Goal: Contribute content: Contribute content

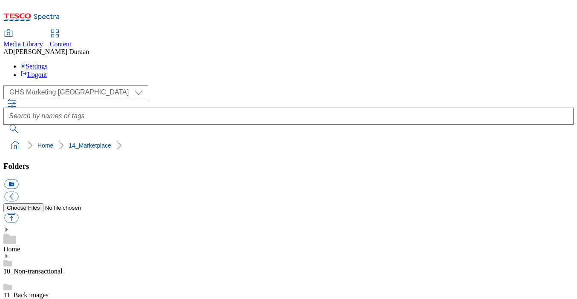
select select "flare-ghs-mktg"
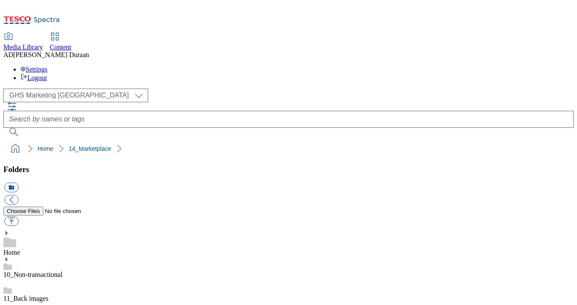
scroll to position [1, 0]
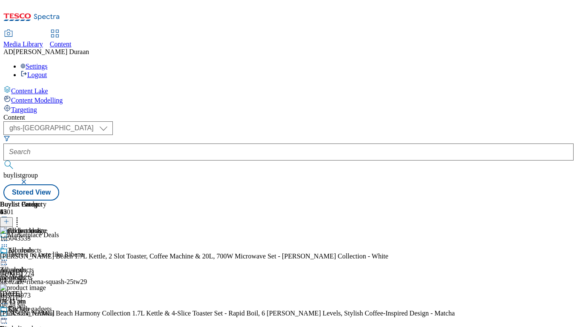
select select "ghs-[GEOGRAPHIC_DATA]"
drag, startPoint x: 292, startPoint y: 66, endPoint x: 234, endPoint y: 40, distance: 64.4
click at [29, 179] on button "button" at bounding box center [24, 181] width 9 height 5
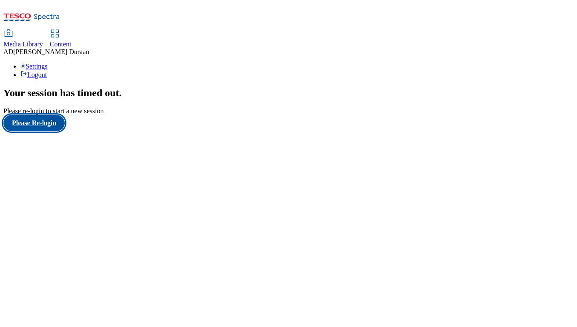
click at [40, 131] on button "Please Re-login" at bounding box center [33, 123] width 61 height 16
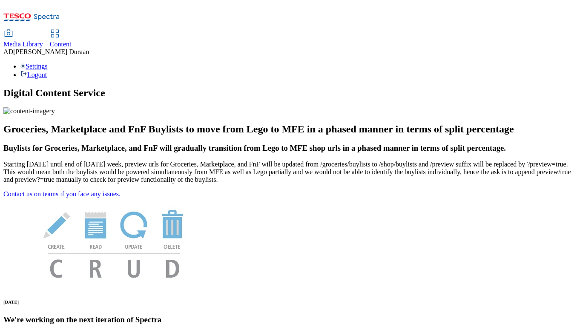
click at [72, 40] on span "Content" at bounding box center [61, 43] width 22 height 7
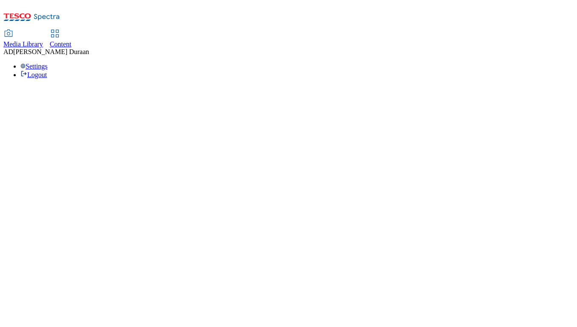
select select "ghs-[GEOGRAPHIC_DATA]"
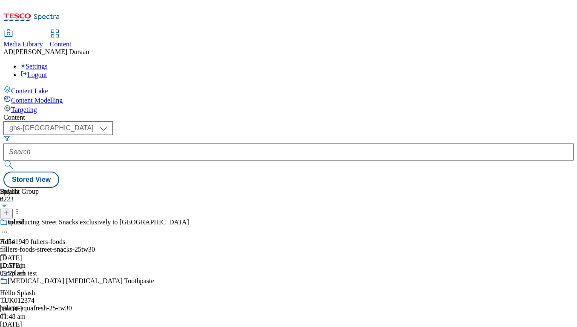
click at [9, 210] on icon at bounding box center [6, 213] width 6 height 6
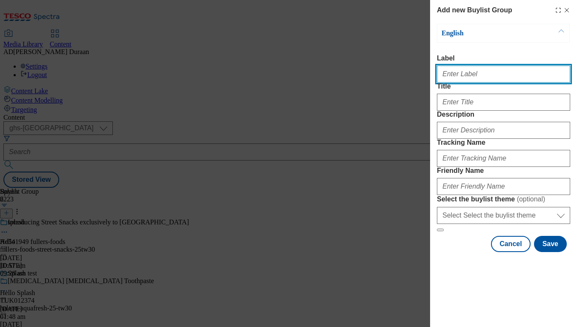
paste input "Women's coats & jackets"
drag, startPoint x: 501, startPoint y: 76, endPoint x: 465, endPoint y: 76, distance: 35.8
click at [418, 76] on div "Add new Buylist Group English Label Women's coats & jackets Title Description T…" at bounding box center [288, 163] width 577 height 327
type input "Women's coats & jackets"
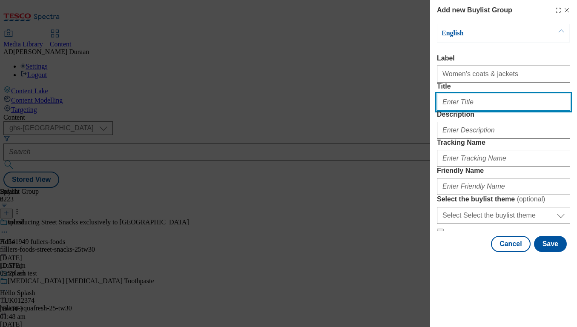
paste input "Women's coats & jackets"
type input "Women's coats & jackets"
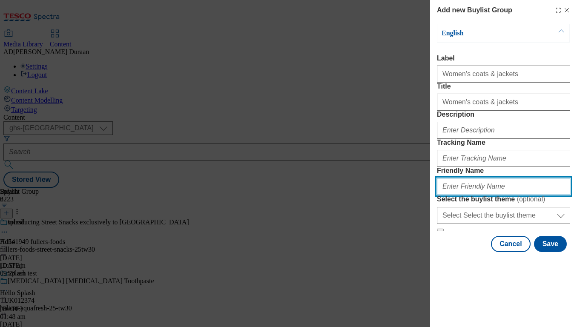
paste input "Women's coats & jackets"
type input "Women's coats & jackets"
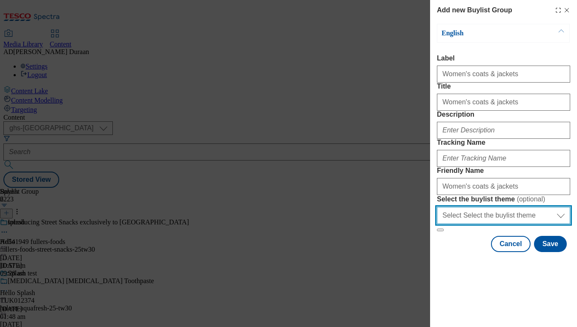
click at [479, 224] on select "Select Select the buylist theme default fandf" at bounding box center [503, 215] width 133 height 17
select select "fandf"
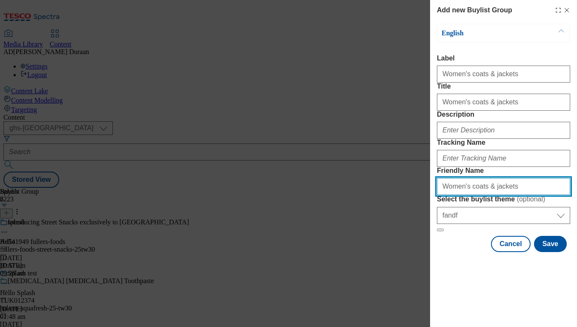
click at [441, 195] on input "Women's coats & jackets" at bounding box center [503, 186] width 133 height 17
type input "fnf-womens-coats-jackets"
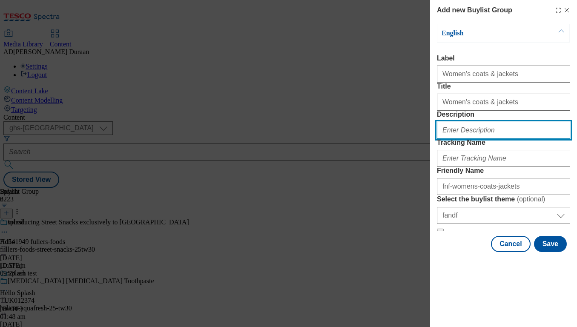
paste input "Get ready for autumn with our range of women’s coats and jackets. Shop F&F onli…"
type input "Get ready for autumn with our range of women’s coats and jackets. Shop F&F onli…"
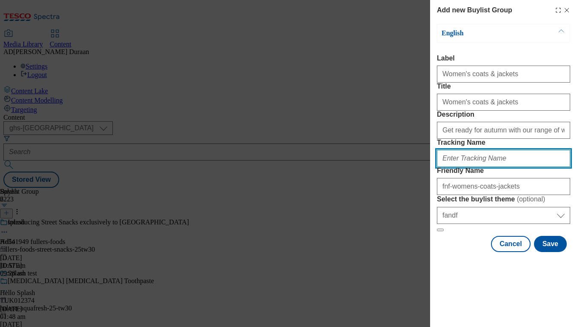
paste input "fnf_hub_womens_coats_jackets"
type input "fnf_hub_womens_coats_jackets"
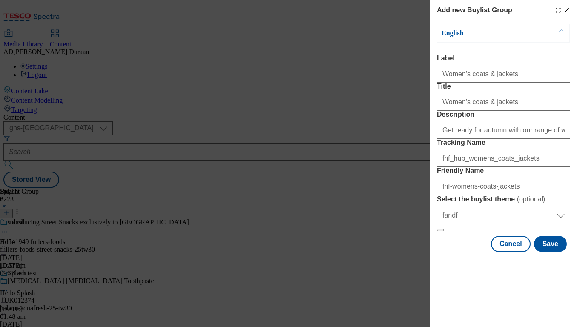
click at [459, 252] on div "Cancel Save" at bounding box center [503, 244] width 133 height 16
click at [556, 252] on button "Save" at bounding box center [550, 244] width 33 height 16
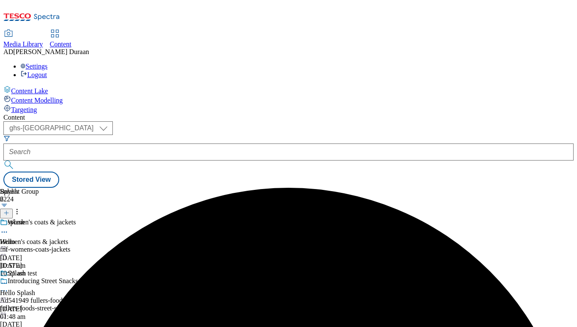
click at [201, 218] on div "Women's coats & jackets Women's coats & jackets fnf-womens-coats-jackets 11 Sep…" at bounding box center [101, 247] width 203 height 59
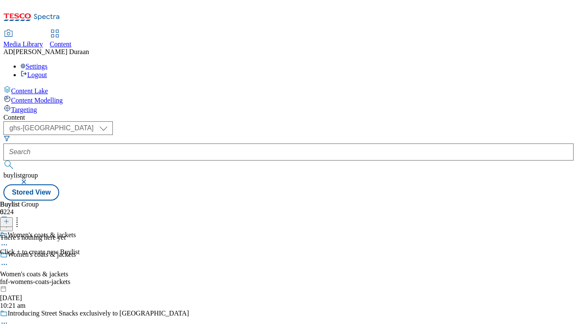
click at [9, 218] on icon at bounding box center [6, 221] width 6 height 6
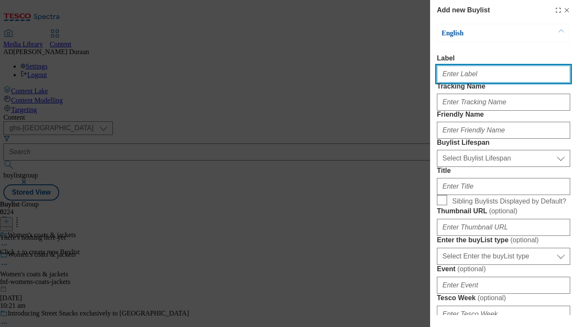
paste input "All coats & jackets"
type input "All coats & jackets"
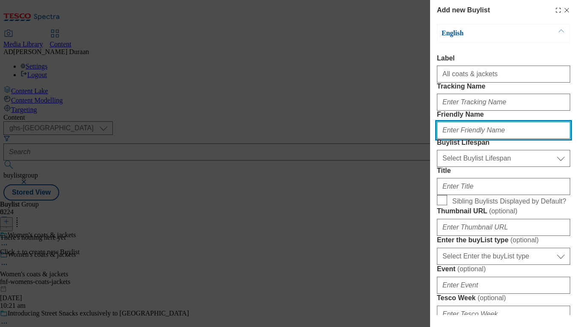
click at [459, 139] on input "Friendly Name" at bounding box center [503, 130] width 133 height 17
paste input "All coats & jackets"
type input "All coats & jackets"
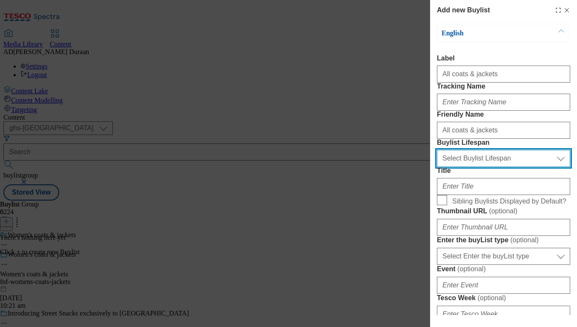
click at [462, 167] on select "Select Buylist Lifespan evergreen seasonal tactical" at bounding box center [503, 158] width 133 height 17
select select "seasonal"
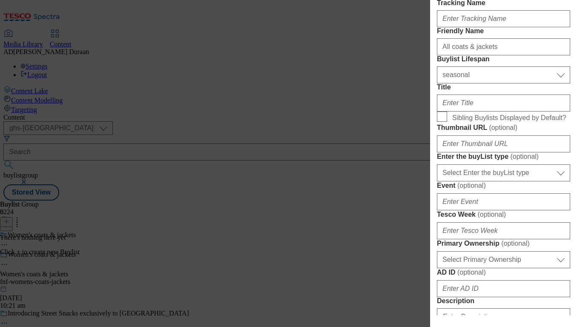
scroll to position [95, 0]
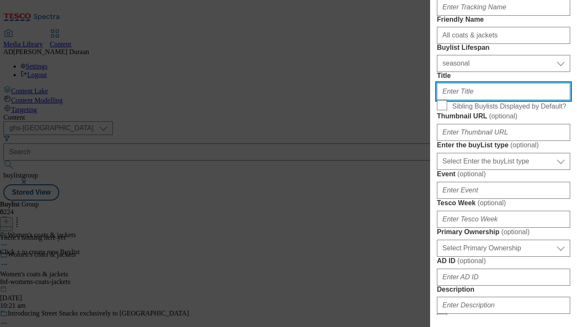
paste input "All coats & jackets"
type input "All coats & jackets"
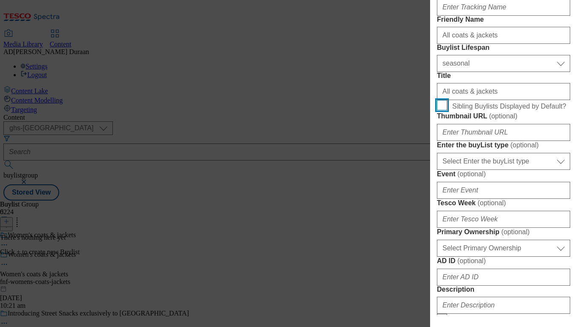
drag, startPoint x: 441, startPoint y: 178, endPoint x: 505, endPoint y: 177, distance: 63.9
click at [441, 110] on input "Sibling Buylists Displayed by Default?" at bounding box center [442, 105] width 10 height 10
drag, startPoint x: 440, startPoint y: 177, endPoint x: 495, endPoint y: 179, distance: 55.0
click at [440, 110] on input "Sibling Buylists Displayed by Default?" at bounding box center [442, 105] width 10 height 10
checkbox input "false"
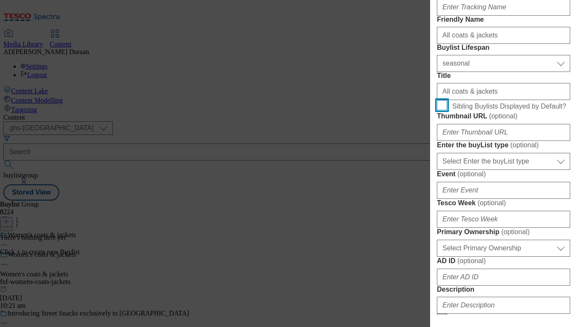
scroll to position [0, 0]
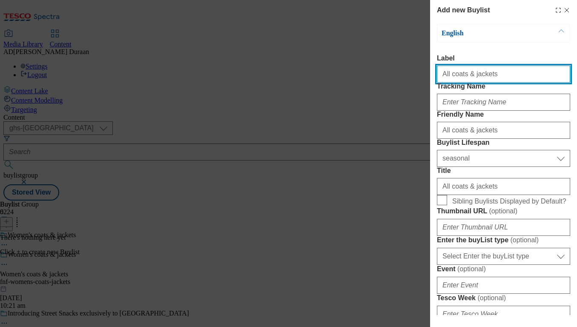
drag, startPoint x: 449, startPoint y: 74, endPoint x: 417, endPoint y: 73, distance: 32.4
click at [417, 73] on div "Add new Buylist English Label All coats & jackets Tracking Name Friendly Name A…" at bounding box center [288, 163] width 577 height 327
type input "coats & jackets"
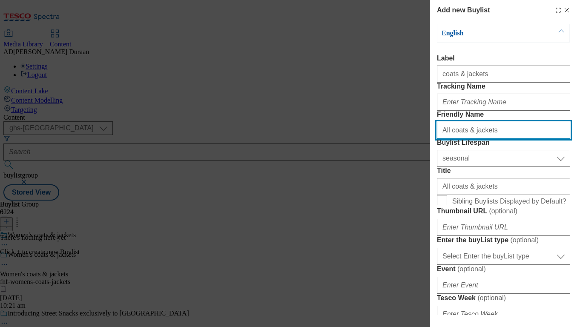
drag, startPoint x: 448, startPoint y: 160, endPoint x: 424, endPoint y: 158, distance: 24.4
click at [424, 158] on div "Add new Buylist English Label coats & jackets Tracking Name Friendly Name All c…" at bounding box center [288, 163] width 577 height 327
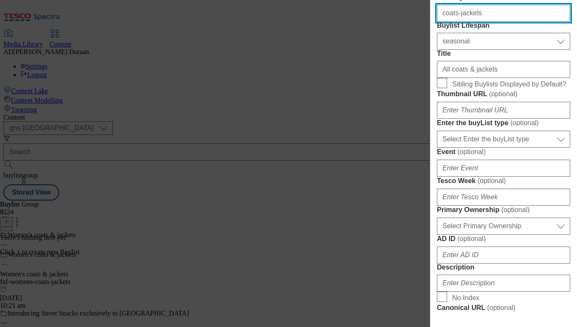
scroll to position [135, 0]
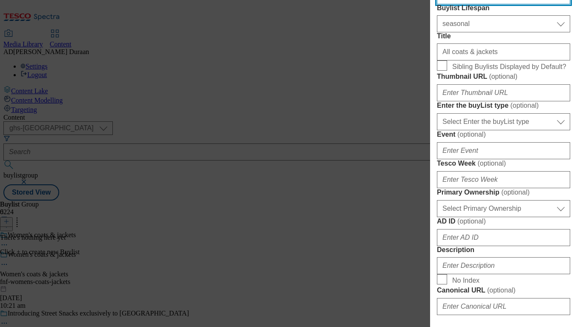
type input "coats-jackets"
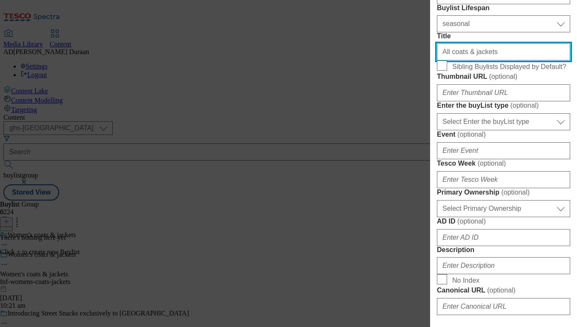
drag, startPoint x: 451, startPoint y: 109, endPoint x: 435, endPoint y: 109, distance: 16.2
click at [435, 109] on div "Add new Buylist English Label coats & jackets Tracking Name Friendly Name coats…" at bounding box center [503, 157] width 147 height 315
drag, startPoint x: 494, startPoint y: 114, endPoint x: 459, endPoint y: 110, distance: 34.7
click at [414, 108] on div "Add new Buylist English Label coats & jackets Tracking Name Friendly Name coats…" at bounding box center [288, 163] width 577 height 327
paste input "Women's coats & jackets"
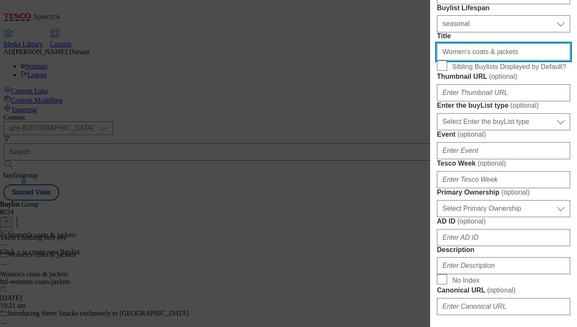
drag, startPoint x: 501, startPoint y: 113, endPoint x: 441, endPoint y: 114, distance: 60.0
click at [430, 113] on div "Add new Buylist English Label coats & jackets Tracking Name Friendly Name coats…" at bounding box center [288, 163] width 577 height 327
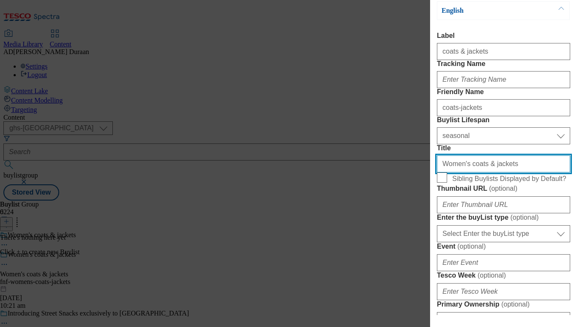
scroll to position [0, 0]
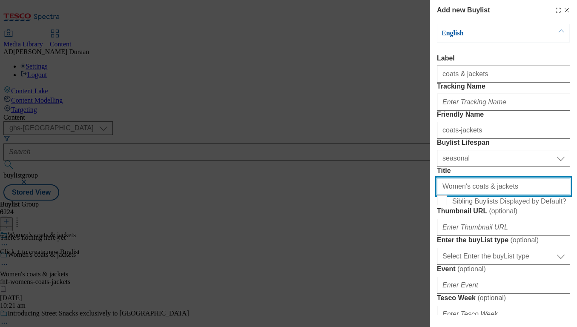
type input "Women's coats & jackets"
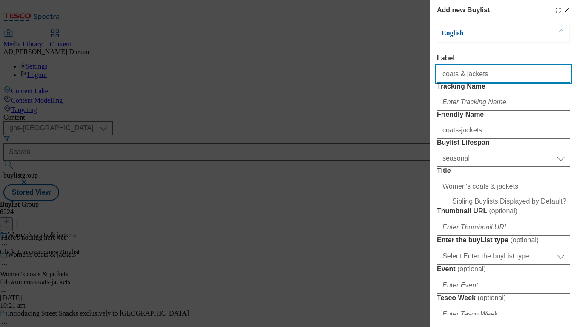
drag, startPoint x: 489, startPoint y: 78, endPoint x: 464, endPoint y: 76, distance: 25.2
click at [402, 71] on div "Add new Buylist English Label coats & jackets Tracking Name Friendly Name coats…" at bounding box center [288, 163] width 577 height 327
paste input "Women's"
type input "Women's coats & jackets"
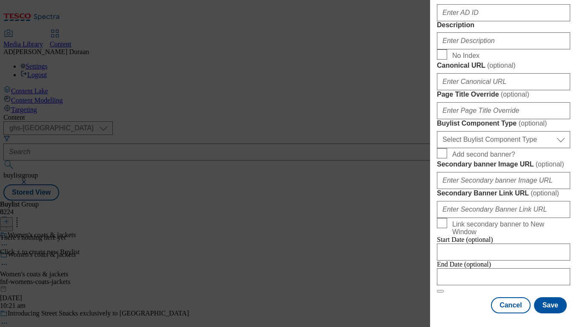
scroll to position [473, 0]
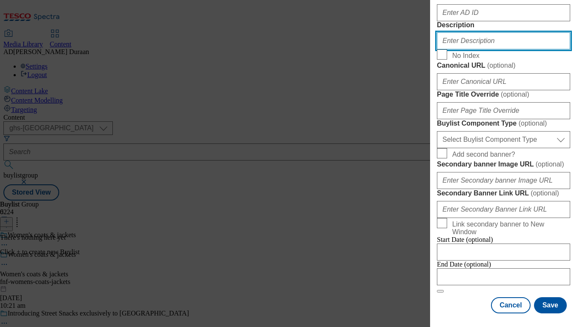
paste input "Get ready for autumn with our range of women’s coats and jackets. Shop F&F onli…"
type input "Get ready for autumn with our range of women’s coats and jackets. Shop F&F onli…"
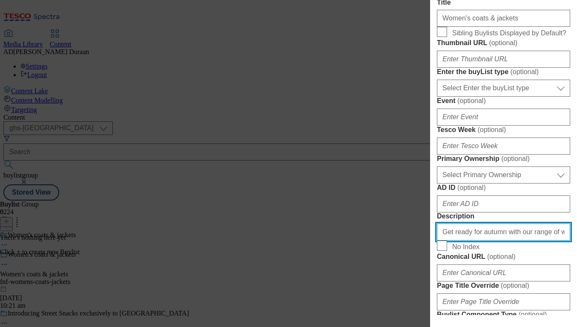
scroll to position [0, 0]
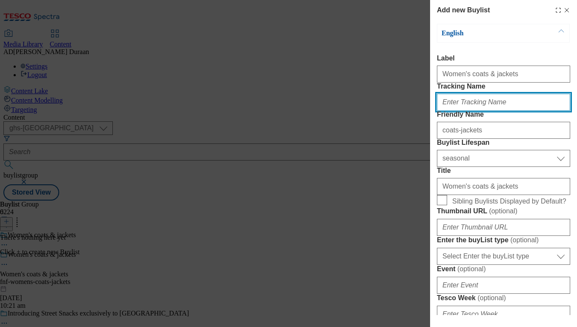
paste input "fnf_hub_womens_coats_jackets"
type input "fnf_hub_womens_coats_jackets"
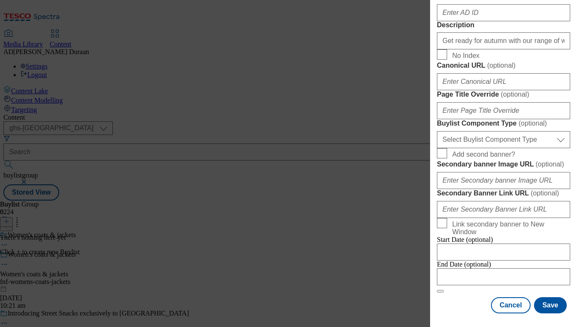
scroll to position [650, 0]
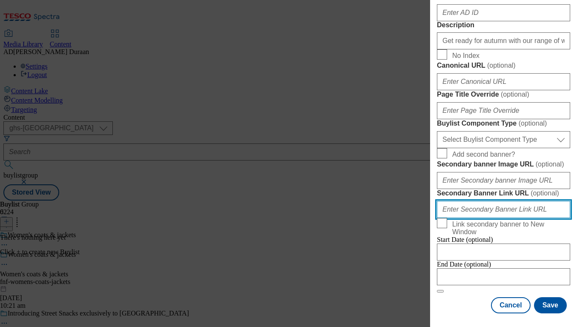
paste input "fnf_hub_womens_coats_jackets"
drag, startPoint x: 443, startPoint y: 178, endPoint x: 445, endPoint y: 173, distance: 5.4
click at [443, 201] on input "fnf_hub_womens_coats_jackets" at bounding box center [503, 209] width 133 height 17
click at [439, 201] on input "?icid=fnf_hub_womens_coats_jackets" at bounding box center [503, 209] width 133 height 17
paste input "[URL][DOMAIN_NAME]"
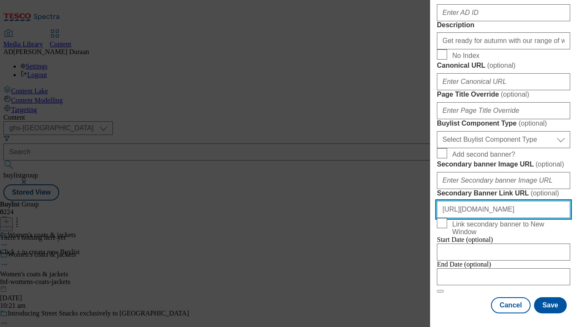
type input "https://www.tesco.com/shop/en-GB/landing/f-f?icid=fnf_hub_womens_coats_jackets"
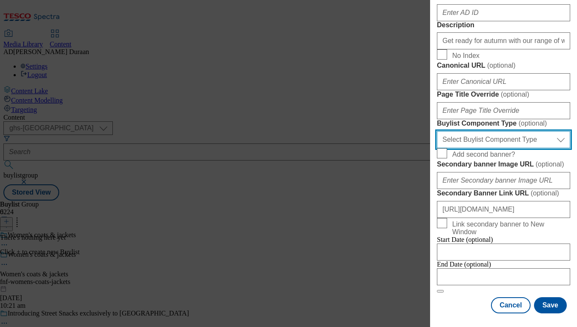
click at [474, 131] on select "Select Buylist Component Type Banner Competition Header Meal" at bounding box center [503, 139] width 133 height 17
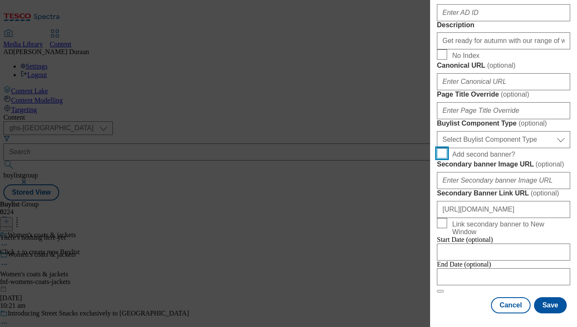
scroll to position [636, 0]
select select "Banner"
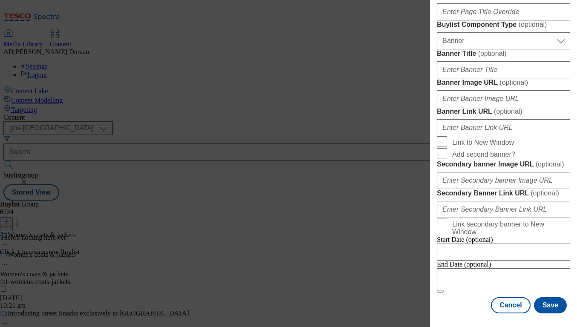
scroll to position [697, 0]
paste input "[URL][DOMAIN_NAME]"
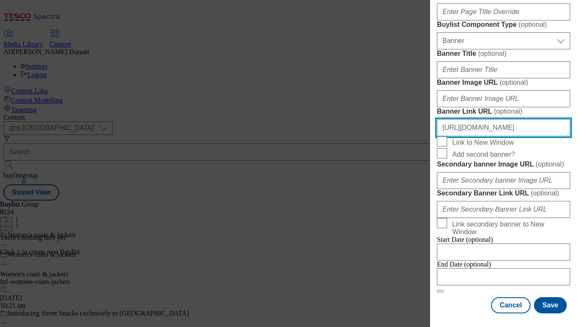
scroll to position [0, 5]
drag, startPoint x: 468, startPoint y: 153, endPoint x: 175, endPoint y: 15, distance: 324.1
click at [0, 0] on div "Add new Buylist English Label Women's coats & jackets Tracking Name fnf_hub_wom…" at bounding box center [288, 163] width 577 height 327
click at [539, 136] on input "[URL][DOMAIN_NAME]" at bounding box center [503, 127] width 133 height 17
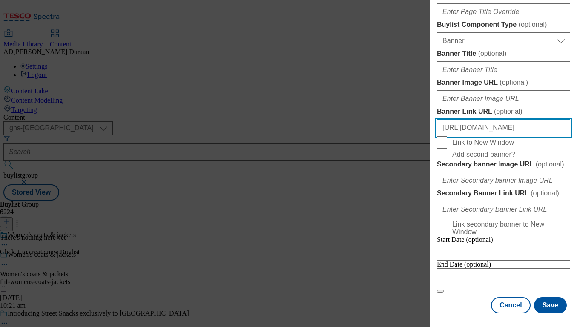
scroll to position [0, 6]
click at [565, 136] on input "[URL][DOMAIN_NAME]" at bounding box center [503, 127] width 133 height 17
paste input "fnf_hub_womens_coats_jackets"
type input "https://www.tesco.com/shop/en-GB/landing/f-f?icid=fnf_hub_womens_coats_jackets"
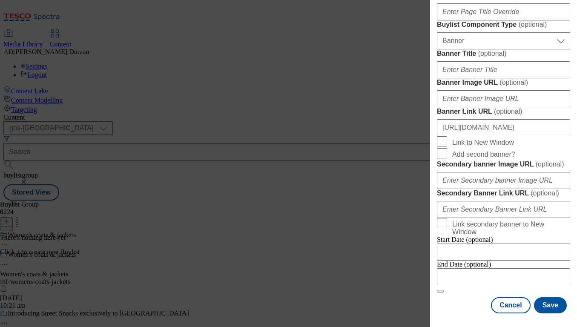
scroll to position [0, 0]
drag, startPoint x: 569, startPoint y: 128, endPoint x: 515, endPoint y: 129, distance: 54.1
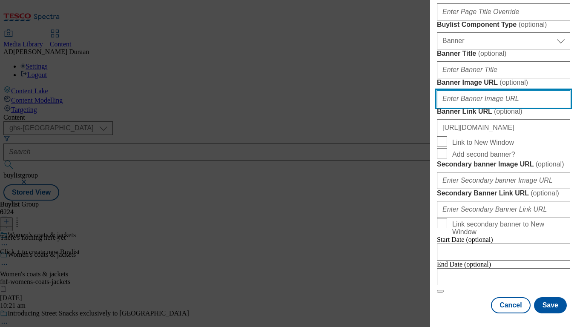
paste input "https://digitalcontent.api.tesco.com/v2/media/ghs-mktg/1243ee72-7c6b-426d-824a-…"
type input "https://digitalcontent.api.tesco.com/v2/media/ghs-mktg/1243ee72-7c6b-426d-824a-…"
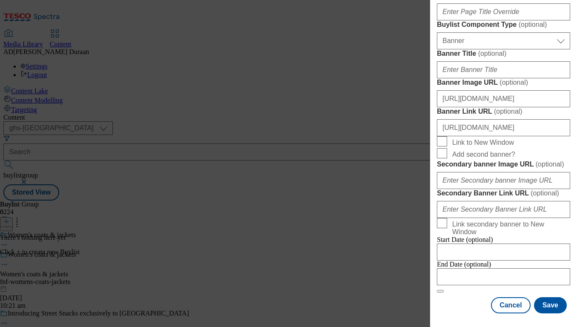
scroll to position [0, 0]
click at [552, 305] on button "Save" at bounding box center [550, 305] width 33 height 16
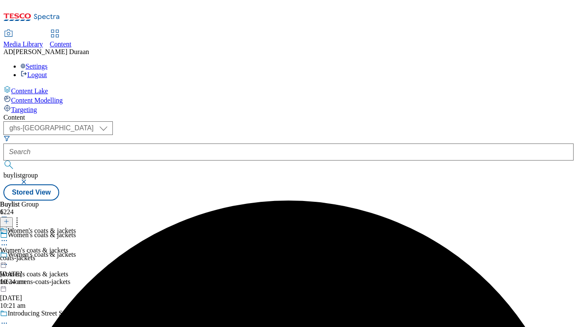
click at [76, 254] on div "coats-jackets" at bounding box center [38, 258] width 76 height 8
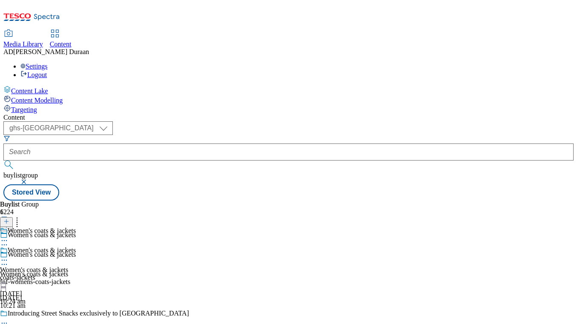
scroll to position [3, 0]
click at [76, 274] on div "coats-jackets" at bounding box center [38, 278] width 76 height 8
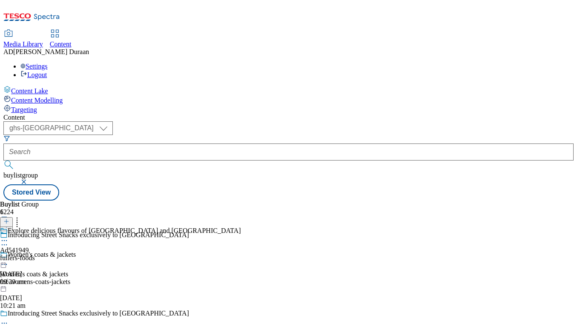
click at [198, 278] on div "fnf-womens-coats-jackets" at bounding box center [101, 282] width 203 height 8
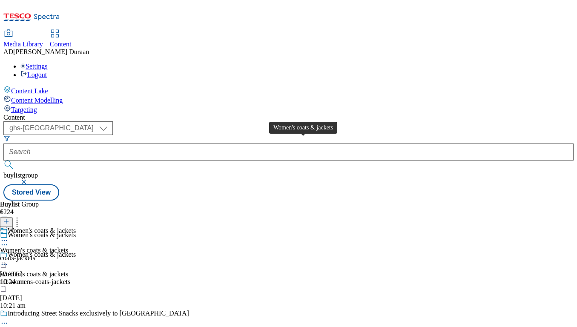
click at [68, 246] on div "Women's coats & jackets" at bounding box center [34, 250] width 68 height 8
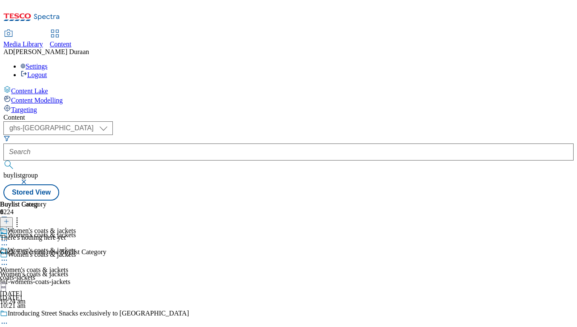
scroll to position [0, 21]
click at [9, 218] on icon at bounding box center [6, 221] width 6 height 6
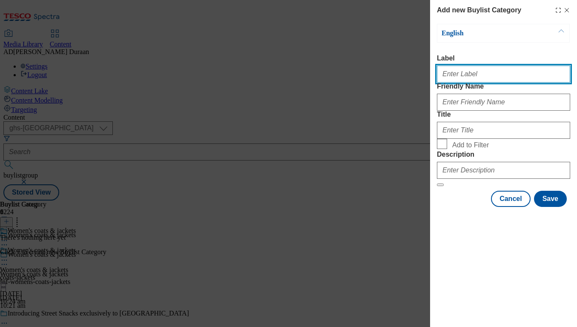
paste input "All coats & jackets"
type input "All coats & jackets"
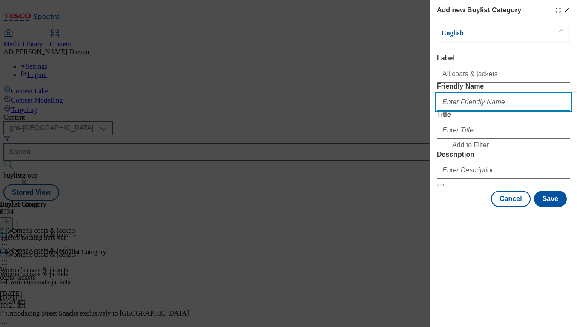
paste input "All coats & jackets"
type input "All coats & jackets"
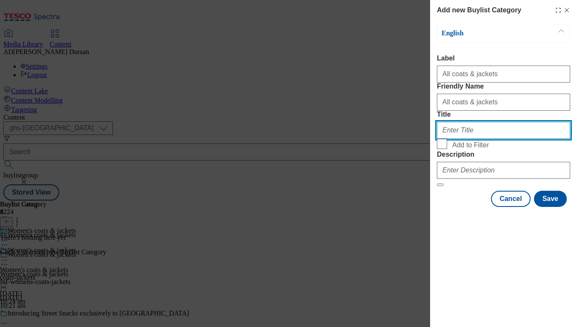
paste input "All coats & jackets"
type input "All coats & jackets"
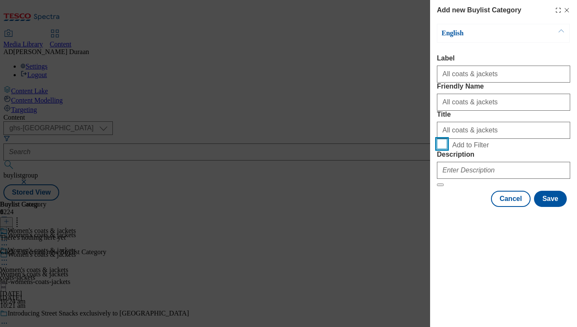
click at [441, 149] on input "Add to Filter" at bounding box center [442, 144] width 10 height 10
checkbox input "true"
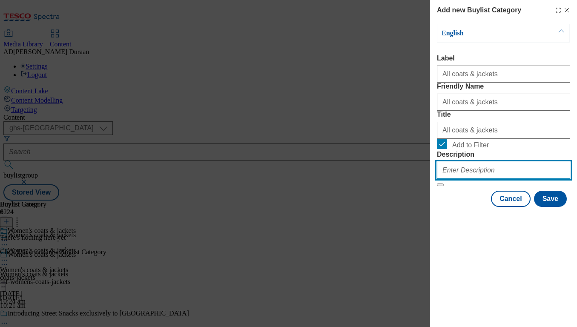
paste input "Get ready for autumn with our range of women’s coats and jackets. Shop F&F onli…"
type input "Get ready for autumn with our range of women’s coats and jackets. Shop F&F onli…"
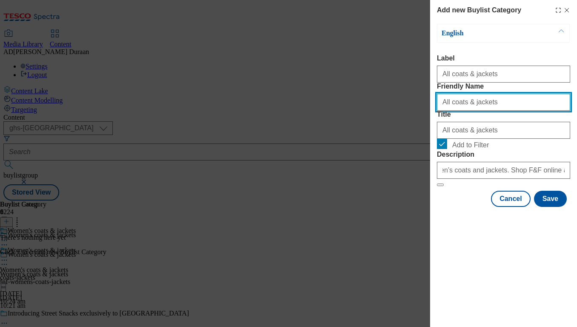
scroll to position [0, 0]
drag, startPoint x: 450, startPoint y: 118, endPoint x: 409, endPoint y: 112, distance: 40.9
click at [409, 112] on div "Add new Buylist Category English Label All coats & jackets Friendly Name All co…" at bounding box center [288, 163] width 577 height 327
drag, startPoint x: 484, startPoint y: 120, endPoint x: 452, endPoint y: 119, distance: 32.4
click at [452, 111] on input "allcoats & jackets" at bounding box center [503, 102] width 133 height 17
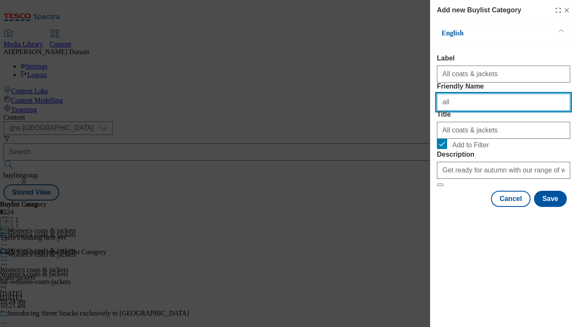
type input "all"
click at [514, 52] on div "English Label All coats & jackets Friendly Name all Title All coats & jackets A…" at bounding box center [503, 105] width 133 height 163
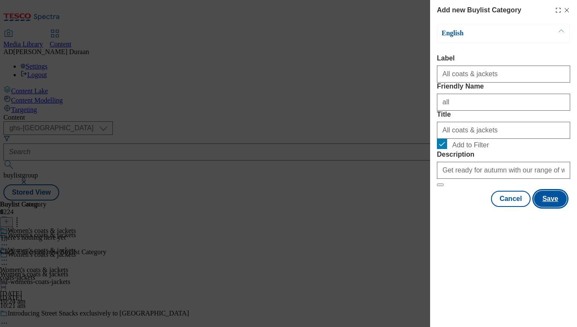
click at [552, 207] on button "Save" at bounding box center [550, 199] width 33 height 16
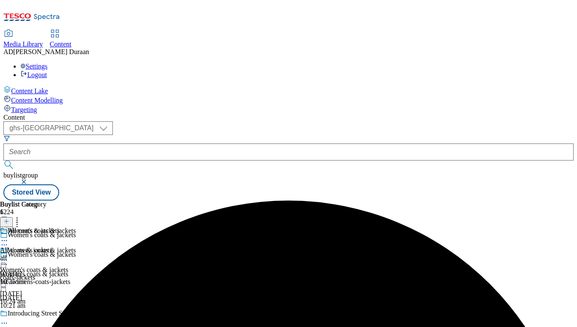
click at [60, 254] on div "all" at bounding box center [30, 258] width 60 height 8
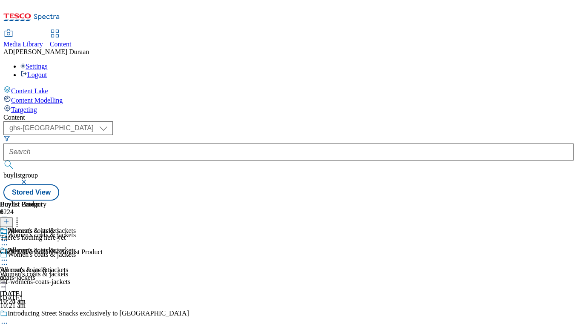
click at [9, 256] on icon at bounding box center [4, 260] width 9 height 9
click at [36, 275] on span "Edit" at bounding box center [31, 278] width 10 height 6
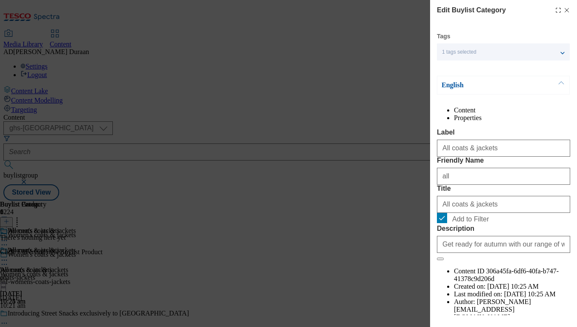
scroll to position [47, 0]
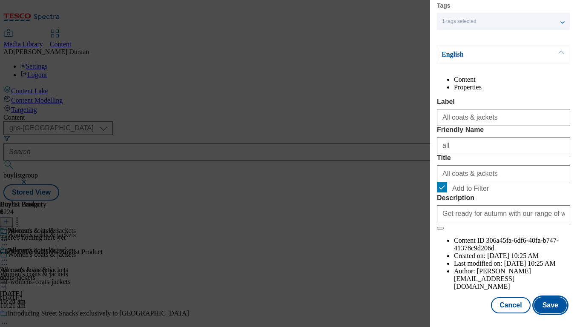
click at [550, 303] on button "Save" at bounding box center [550, 305] width 33 height 16
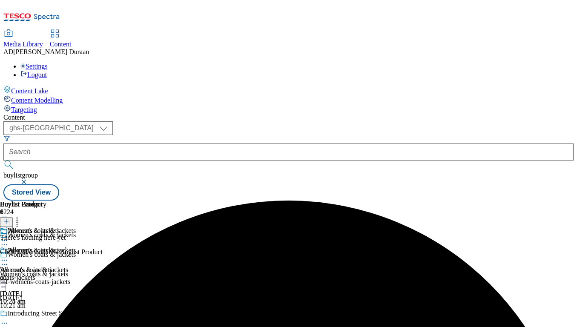
scroll to position [0, 179]
click at [9, 256] on icon at bounding box center [4, 260] width 9 height 9
click at [40, 285] on span "Copy" at bounding box center [32, 288] width 13 height 6
click at [9, 315] on icon at bounding box center [4, 319] width 9 height 9
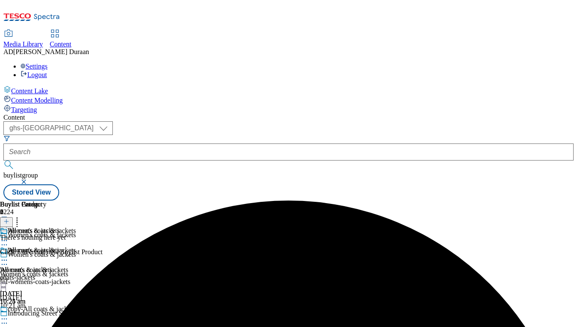
scroll to position [0, 21]
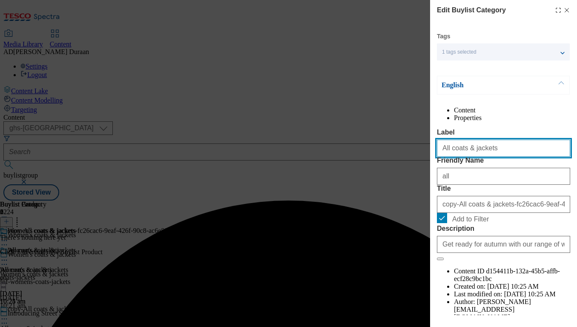
drag, startPoint x: 490, startPoint y: 169, endPoint x: 463, endPoint y: 166, distance: 27.0
click at [424, 164] on div "Edit Buylist Category Tags 1 tags selected buylist category English Content Pro…" at bounding box center [288, 163] width 577 height 327
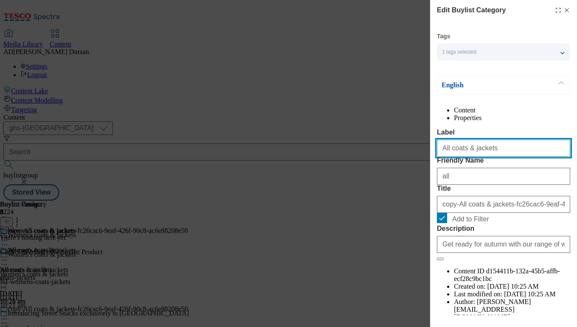
paste input "Coa"
type input "Coats"
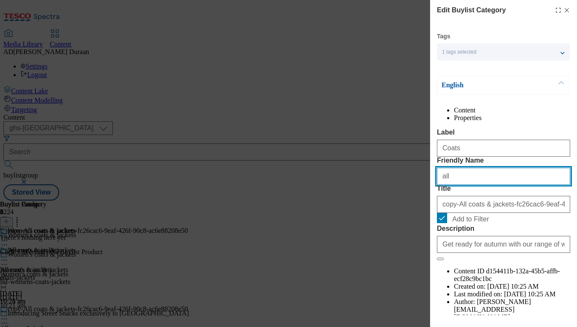
drag, startPoint x: 453, startPoint y: 209, endPoint x: 407, endPoint y: 208, distance: 46.0
click at [407, 208] on div "Edit Buylist Category Tags 1 tags selected buylist category English Content Pro…" at bounding box center [288, 163] width 577 height 327
paste input "Coats"
type input "Coats"
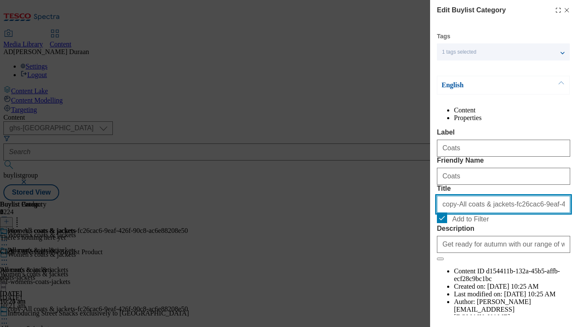
click at [463, 213] on input "copy-All coats & jackets-fc26cac6-9eaf-426f-90c8-ac6e88208e50" at bounding box center [503, 204] width 133 height 17
paste input "Coats"
type input "Coats"
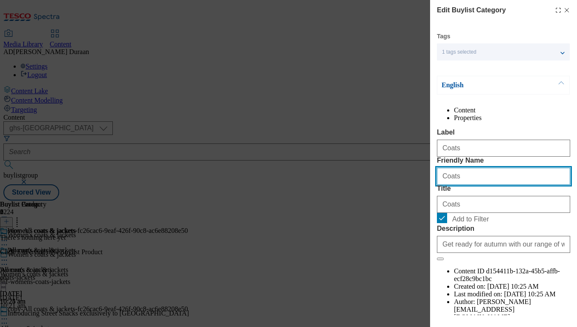
drag, startPoint x: 445, startPoint y: 209, endPoint x: 401, endPoint y: 205, distance: 44.9
click at [401, 205] on div "Edit Buylist Category Tags 1 tags selected buylist category English Content Pro…" at bounding box center [288, 163] width 577 height 327
type input "coats"
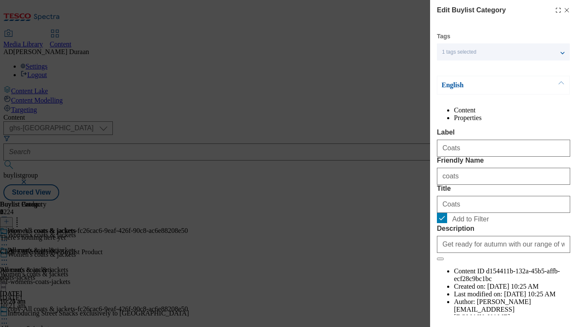
click at [501, 136] on label "Label" at bounding box center [503, 133] width 133 height 8
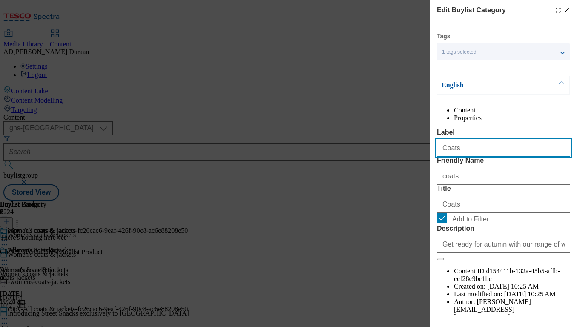
click at [501, 146] on input "Coats" at bounding box center [503, 148] width 133 height 17
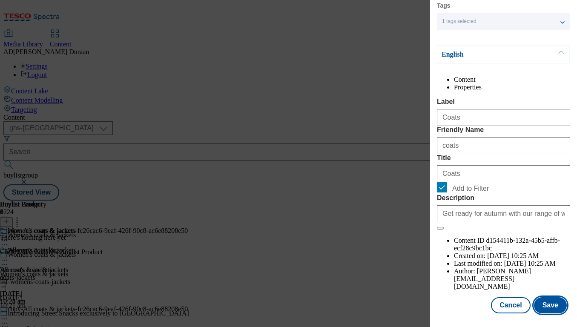
click at [556, 305] on button "Save" at bounding box center [550, 305] width 33 height 16
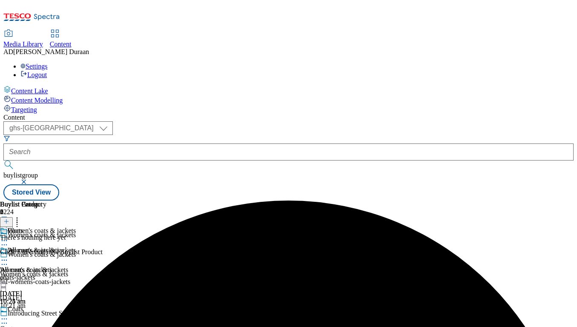
scroll to position [0, 179]
click at [9, 315] on icon at bounding box center [4, 319] width 9 height 9
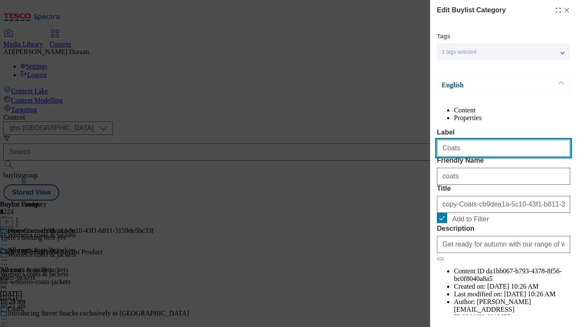
drag, startPoint x: 471, startPoint y: 169, endPoint x: 436, endPoint y: 164, distance: 36.1
click at [394, 161] on div "Edit Buylist Category Tags 1 tags selected buylist category English Content Pro…" at bounding box center [288, 163] width 577 height 327
paste input "Jacke"
type input "Jackets"
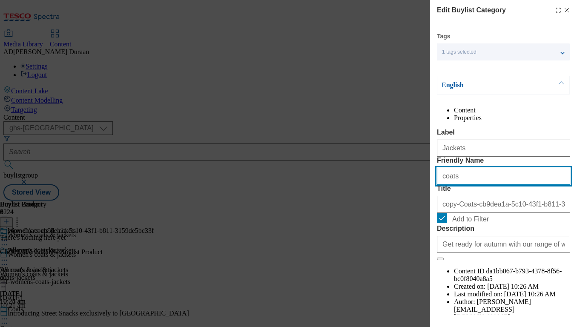
drag, startPoint x: 461, startPoint y: 211, endPoint x: 421, endPoint y: 208, distance: 40.2
click at [406, 207] on div "Edit Buylist Category Tags 1 tags selected buylist category English Content Pro…" at bounding box center [288, 163] width 577 height 327
paste input "Jacke"
type input "Jackets"
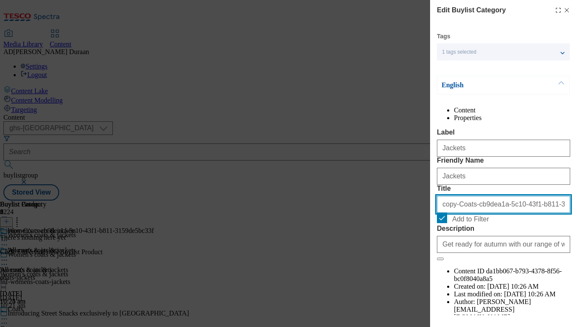
click at [459, 213] on input "copy-Coats-cb9dea1a-5c10-43f1-b811-3159de5bc33f" at bounding box center [503, 204] width 133 height 17
paste input "Jackets"
type input "Jackets"
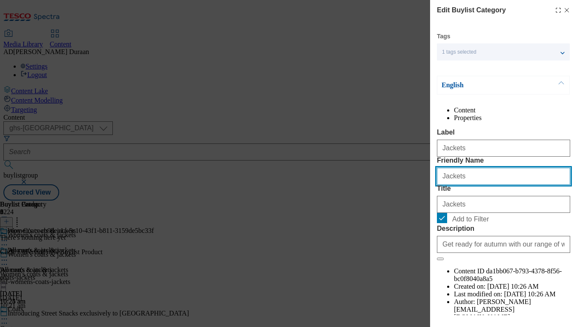
drag, startPoint x: 445, startPoint y: 209, endPoint x: 427, endPoint y: 207, distance: 18.0
click at [427, 207] on div "Edit Buylist Category Tags 1 tags selected buylist category English Content Pro…" at bounding box center [288, 163] width 577 height 327
type input "jackets"
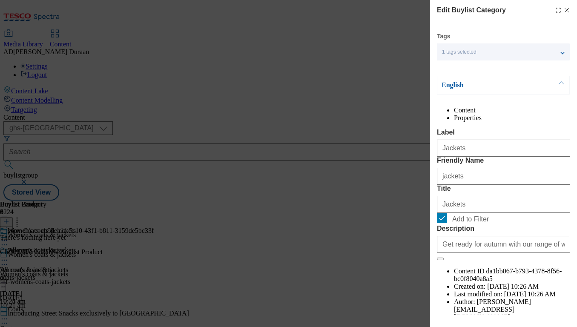
click at [500, 136] on div "Content Properties Label Jackets Friendly Name jackets Title Jackets Add to Fil…" at bounding box center [503, 213] width 133 height 215
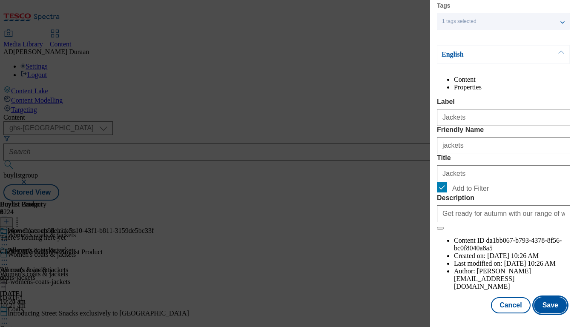
click at [558, 306] on button "Save" at bounding box center [550, 305] width 33 height 16
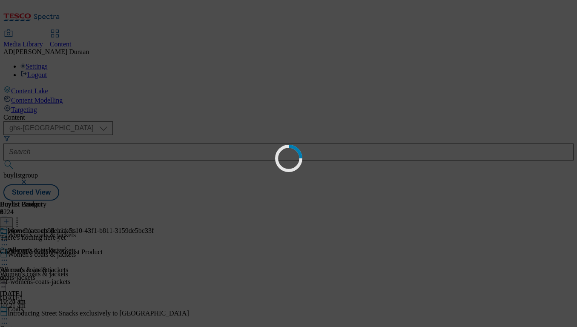
scroll to position [0, 0]
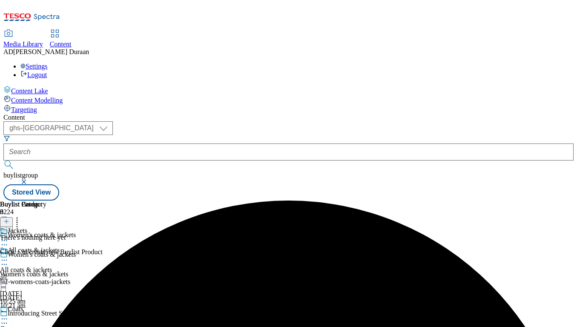
click at [60, 246] on div "All coats & jackets All coats & jackets all 11 Sept 2025 10:25 am" at bounding box center [30, 275] width 60 height 59
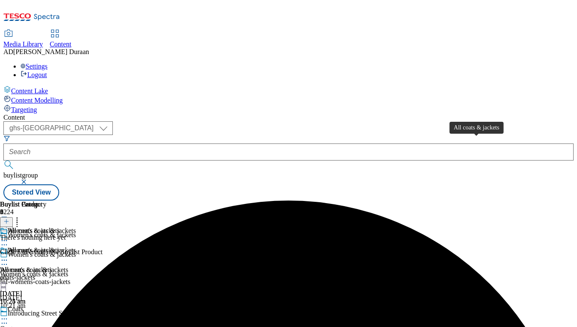
scroll to position [0, 179]
click at [9, 218] on icon at bounding box center [6, 221] width 6 height 6
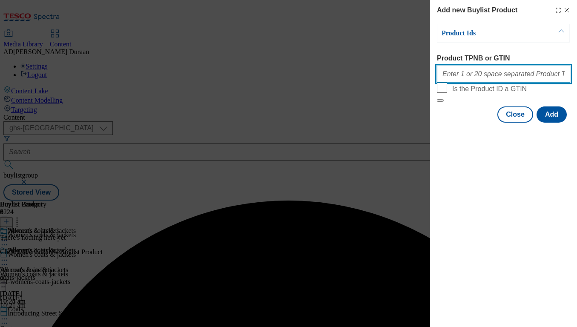
paste input "96668152 96668238 96859669 96628350 96800543 96595341 96559327 96595715 9669599…"
type input "96668152 96668238 96859669 96628350 96800543 96595341 96559327 96595715 9669599…"
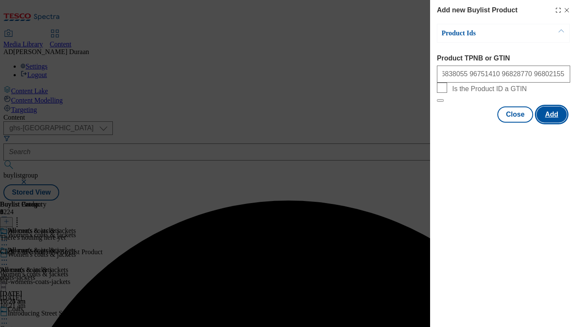
scroll to position [0, 0]
click at [554, 123] on button "Add" at bounding box center [551, 114] width 30 height 16
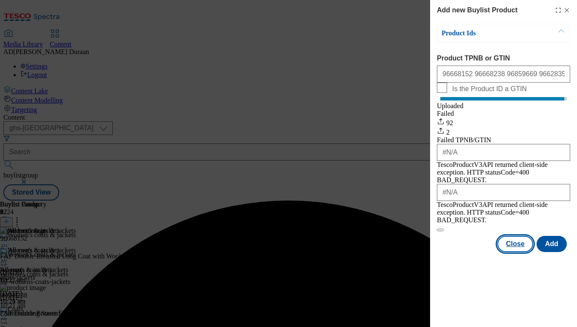
click at [518, 240] on button "Close" at bounding box center [515, 244] width 36 height 16
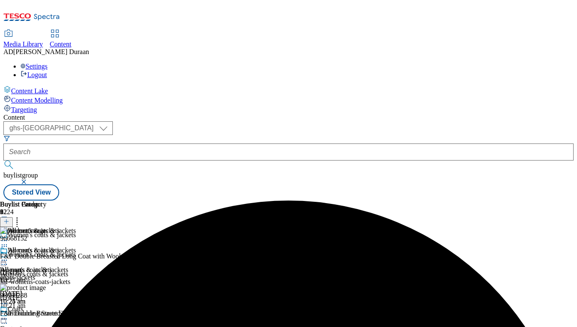
scroll to position [0, 179]
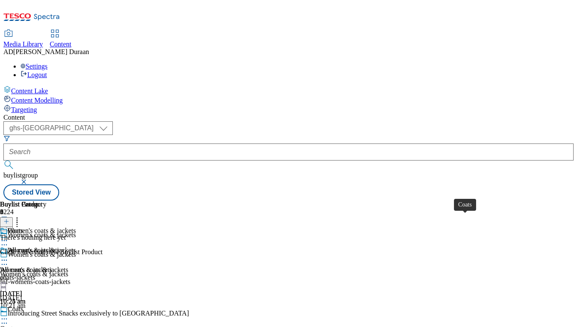
scroll to position [0, 179]
click at [9, 218] on icon at bounding box center [6, 221] width 6 height 6
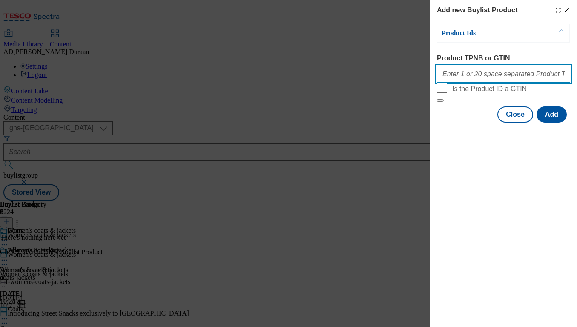
paste input "96668152 96668238 96859669 96628350 96737157 96729478 96868572 96751479 9672995…"
type input "96668152 96668238 96859669 96628350 96737157 96729478 96868572 96751479 9672995…"
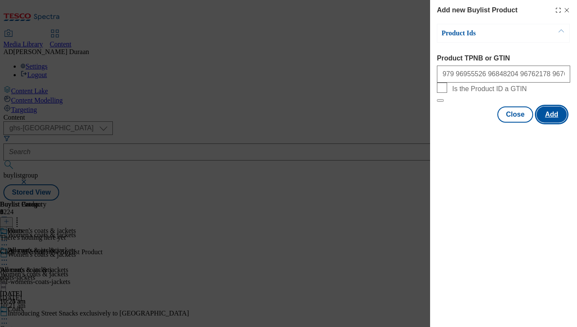
scroll to position [0, 0]
click at [552, 123] on button "Add" at bounding box center [551, 114] width 30 height 16
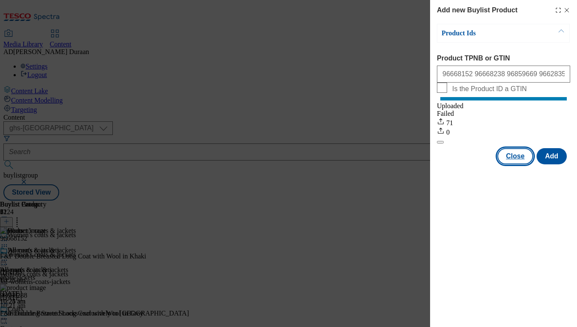
click at [519, 164] on button "Close" at bounding box center [515, 156] width 36 height 16
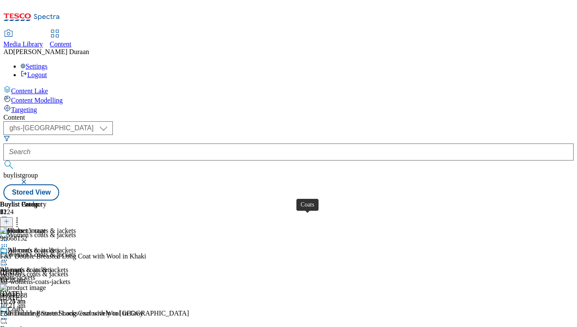
scroll to position [71, 0]
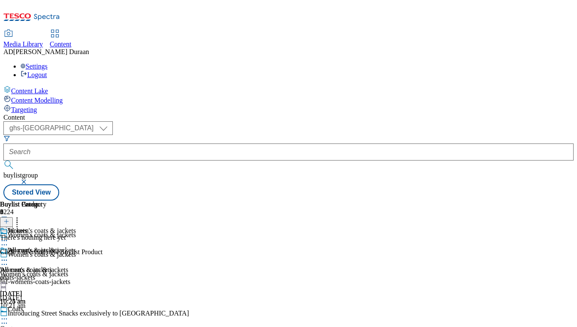
scroll to position [41, 0]
click at [9, 218] on icon at bounding box center [6, 221] width 6 height 6
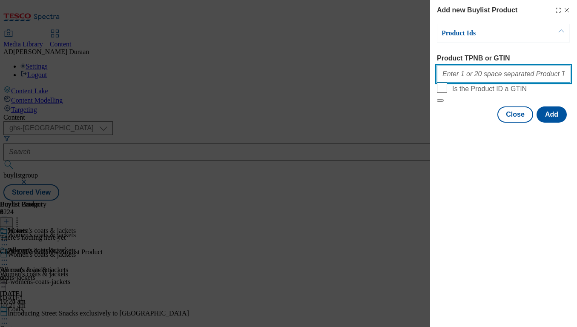
paste input "96595715 96516995 96531567 96530960 96530902 96450714 96450835 96519018 9356711…"
type input "96595715 96516995 96531567 96530960 96530902 96450714 96450835 96519018 9356711…"
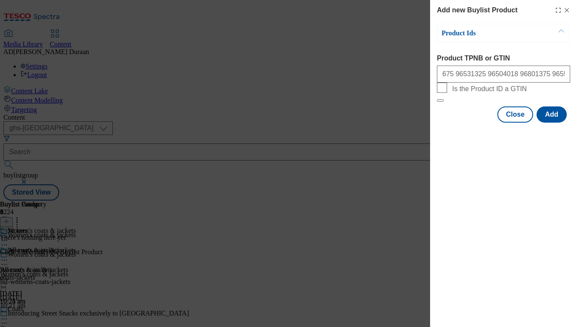
scroll to position [0, 0]
drag, startPoint x: 447, startPoint y: 157, endPoint x: 531, endPoint y: 171, distance: 85.5
click at [448, 159] on div "Add new Buylist Product Product Ids Product TPNB or GTIN 96595715 96516995 9653…" at bounding box center [503, 163] width 147 height 327
click at [551, 123] on button "Add" at bounding box center [551, 114] width 30 height 16
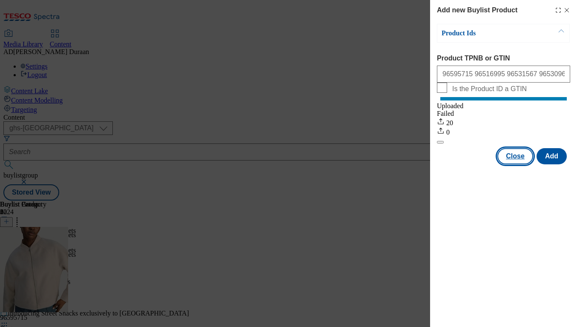
click at [512, 164] on button "Close" at bounding box center [515, 156] width 36 height 16
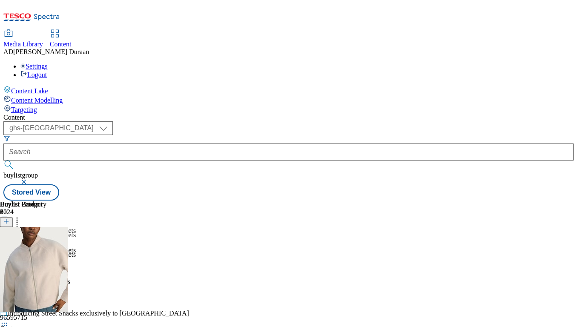
scroll to position [0, 179]
click at [9, 256] on icon at bounding box center [4, 260] width 9 height 9
click at [46, 314] on span "Preview" at bounding box center [36, 317] width 20 height 6
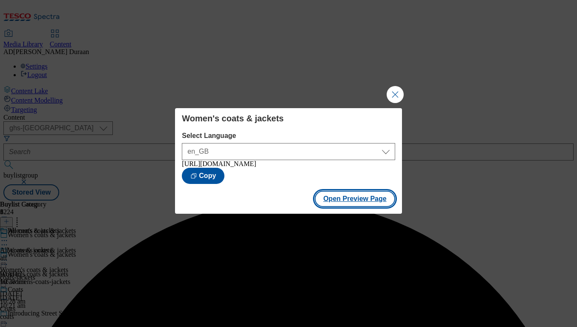
click at [344, 205] on button "Open Preview Page" at bounding box center [355, 199] width 80 height 16
click at [395, 92] on button "Close Modal" at bounding box center [395, 94] width 17 height 17
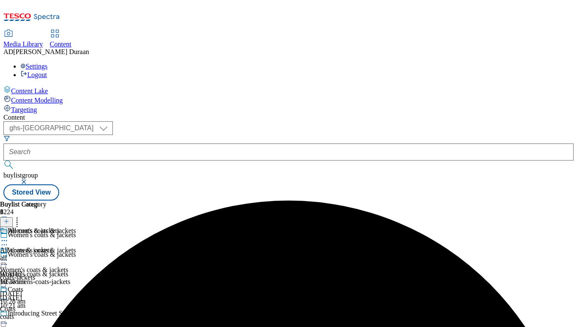
scroll to position [0, 21]
click at [9, 256] on icon at bounding box center [4, 260] width 9 height 9
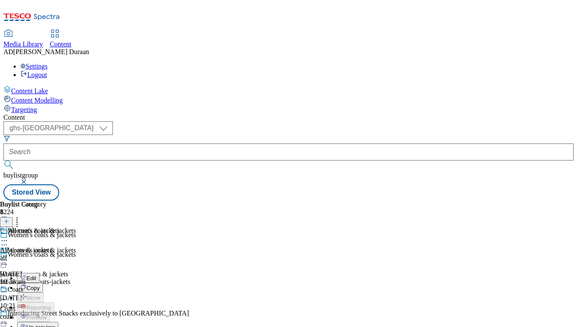
click at [36, 275] on span "Edit" at bounding box center [31, 278] width 10 height 6
select select "seasonal"
select select "Banner"
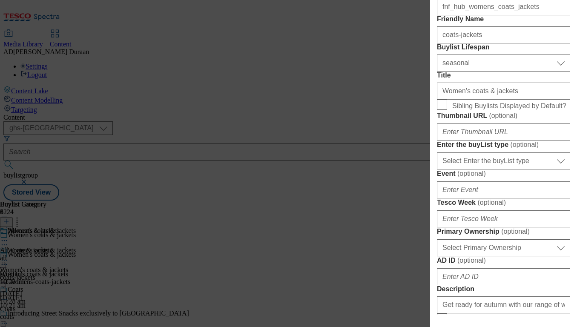
scroll to position [179, 0]
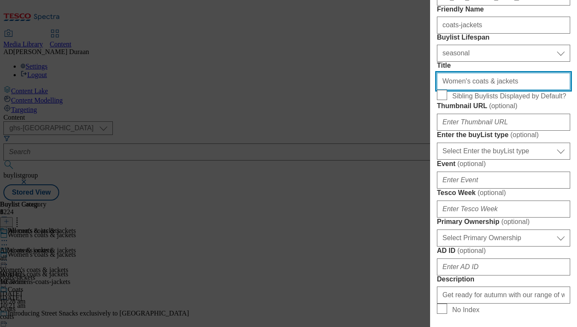
drag, startPoint x: 505, startPoint y: 156, endPoint x: 420, endPoint y: 154, distance: 85.2
click at [420, 154] on div "Edit Buylist Tags 1 tags selected buylist English Content Properties Label Wome…" at bounding box center [288, 163] width 577 height 327
type input "Explore the range"
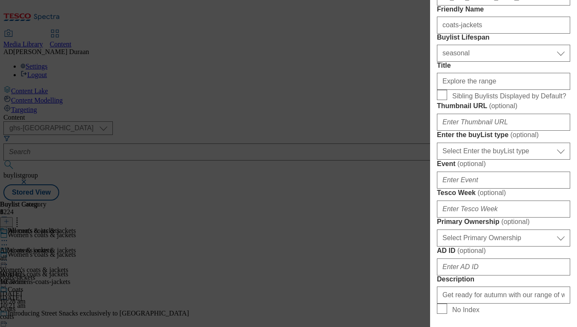
click at [492, 131] on form "Label Women's coats & jackets Tracking Name fnf_hub_womens_coats_jackets Friend…" at bounding box center [503, 297] width 133 height 696
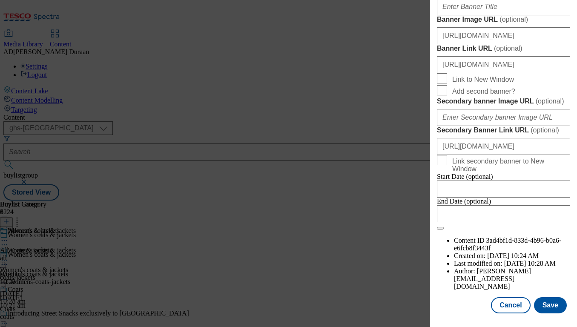
scroll to position [905, 0]
click at [548, 306] on button "Save" at bounding box center [550, 305] width 33 height 16
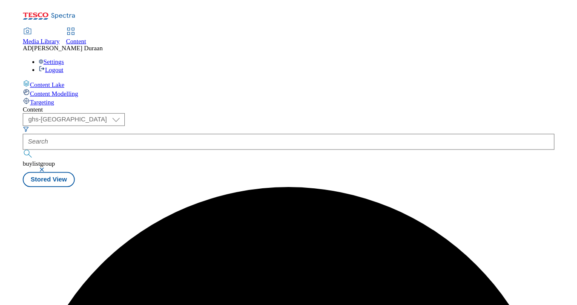
scroll to position [0, 0]
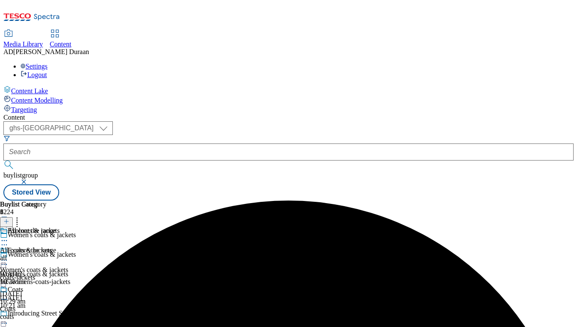
click at [9, 256] on icon at bounding box center [4, 260] width 9 height 9
click at [50, 312] on button "Preview" at bounding box center [33, 317] width 33 height 10
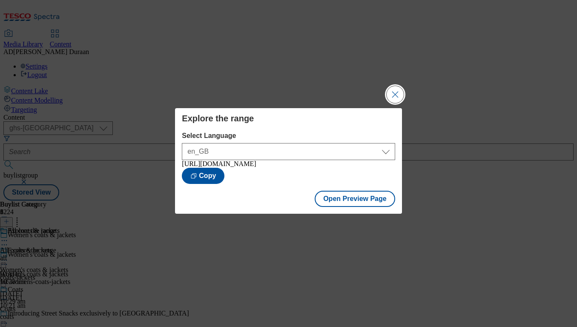
drag, startPoint x: 398, startPoint y: 90, endPoint x: 254, endPoint y: 8, distance: 166.4
click at [394, 89] on button "Close Modal" at bounding box center [395, 94] width 17 height 17
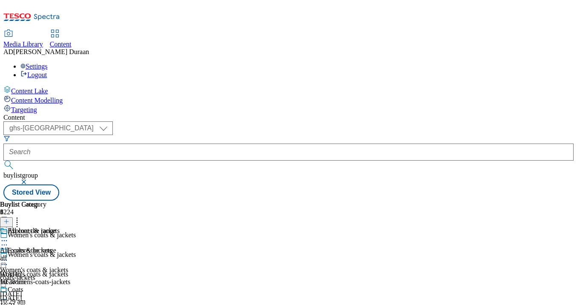
click at [9, 260] on icon at bounding box center [4, 264] width 9 height 9
click at [40, 289] on span "Copy" at bounding box center [32, 292] width 13 height 6
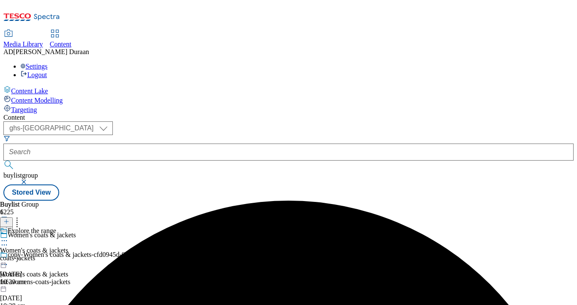
click at [207, 251] on div "copy-Women's coats & jackets-cfd0945d-91bb-4265-b54d-4bbca521da5d" at bounding box center [104, 261] width 209 height 20
click at [5, 264] on circle at bounding box center [4, 264] width 1 height 1
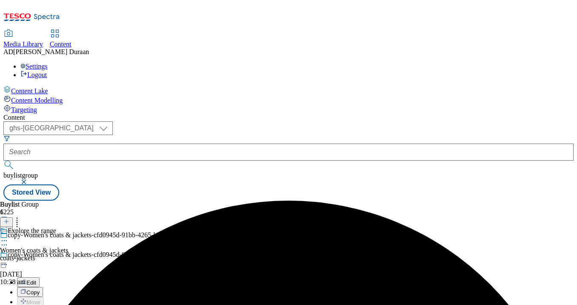
click at [40, 277] on button "Edit" at bounding box center [28, 282] width 23 height 10
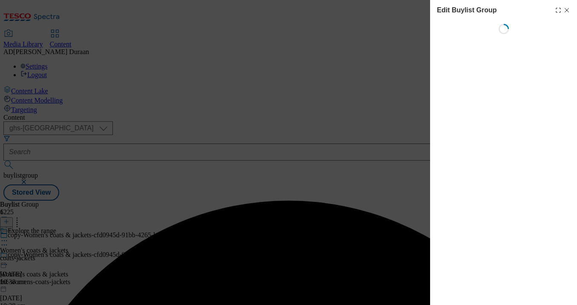
select select "fandf"
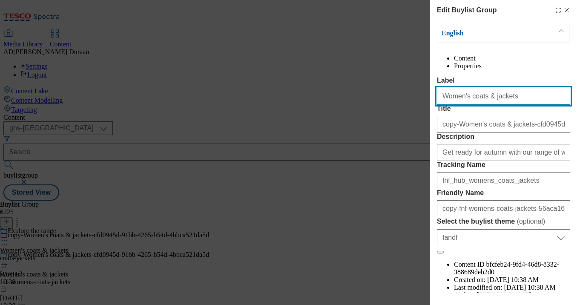
drag, startPoint x: 504, startPoint y: 115, endPoint x: 416, endPoint y: 113, distance: 88.1
click at [400, 112] on div "Edit Buylist Group English Content Properties Label Women's coats & jackets Tit…" at bounding box center [288, 152] width 577 height 305
paste input "Kids' coats & jackets"
drag, startPoint x: 494, startPoint y: 116, endPoint x: 425, endPoint y: 113, distance: 68.6
click at [425, 113] on div "Edit Buylist Group English Content Properties Label Kids' coats & jackets Title…" at bounding box center [288, 152] width 577 height 305
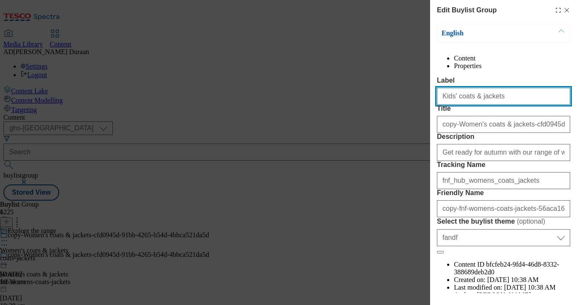
type input "Kids' coats & jackets"
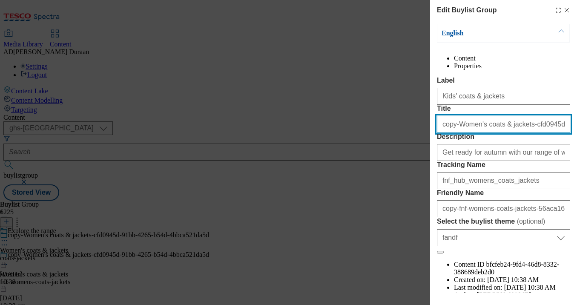
click at [482, 133] on input "copy-Women's coats & jackets-cfd0945d-91bb-4265-b54d-4bbca521da5d" at bounding box center [503, 124] width 133 height 17
paste input "Kids' coats & jackets"
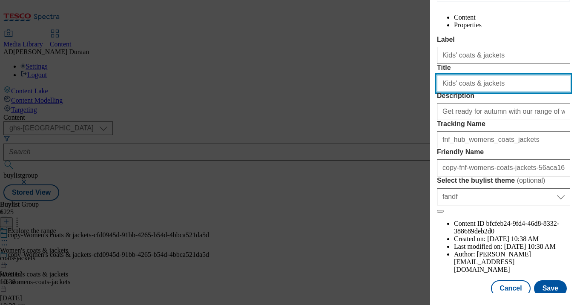
scroll to position [45, 0]
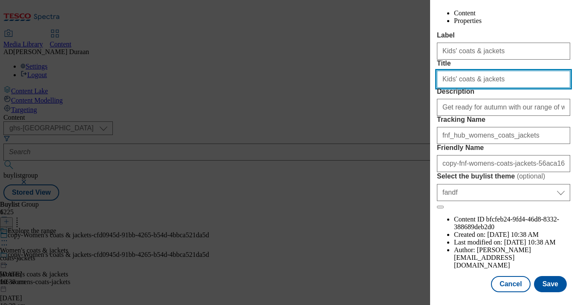
type input "Kids' coats & jackets"
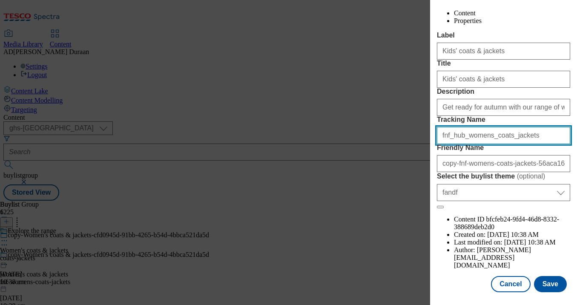
drag, startPoint x: 523, startPoint y: 197, endPoint x: 447, endPoint y: 193, distance: 75.4
click at [413, 192] on div "Edit Buylist Group English Content Properties Label Kids' coats & jackets Title…" at bounding box center [288, 152] width 577 height 305
drag, startPoint x: 468, startPoint y: 196, endPoint x: 446, endPoint y: 198, distance: 22.2
click at [468, 144] on input "fnf_hub_womens_coats_jackets" at bounding box center [503, 135] width 133 height 17
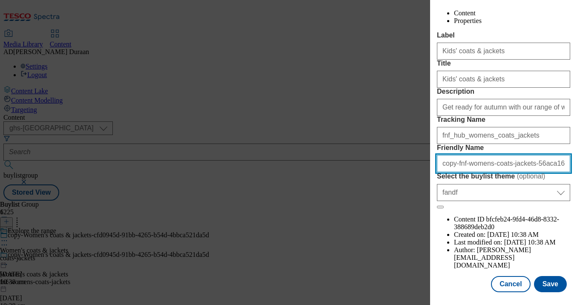
click at [465, 172] on input "copy-fnf-womens-coats-jackets-56aca160-63ec-4512-ac3e-c974a04b1989" at bounding box center [503, 163] width 133 height 17
paste input "Kids' coats & jackets"
type input "Kids' coats & jackets"
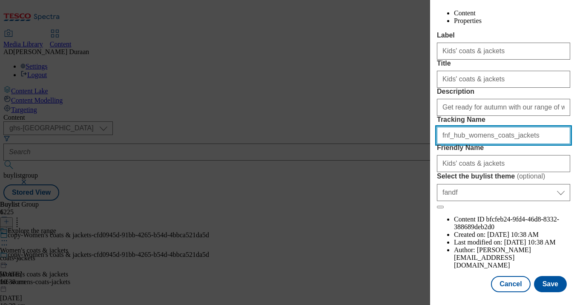
drag, startPoint x: 511, startPoint y: 197, endPoint x: 428, endPoint y: 192, distance: 83.1
click at [415, 192] on div "Edit Buylist Group English Content Properties Label Kids' coats & jackets Title…" at bounding box center [288, 152] width 577 height 305
paste input "kids_coatsand"
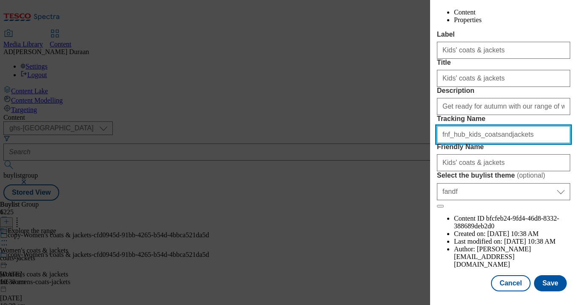
type input "fnf_hub_kids_coatsandjackets"
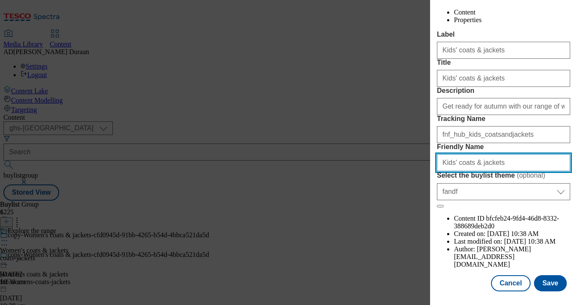
click at [440, 171] on input "Kids' coats & jackets" at bounding box center [503, 162] width 133 height 17
type input "fnf-kids-coats-jackets"
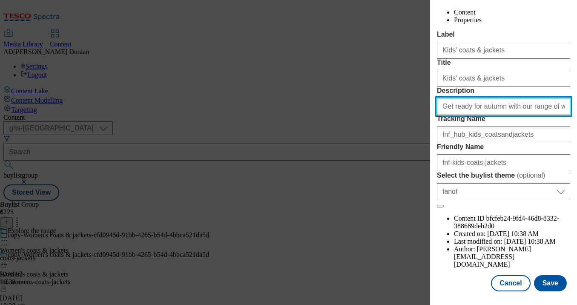
click at [515, 115] on input "Get ready for autumn with our range of women’s coats and jackets. Shop F&F onli…" at bounding box center [503, 106] width 133 height 17
paste input "Gear up for autumn with kids' coats and jackets. Whether you need cosy or water…"
type input "Gear up for autumn with kids' coats and jackets. Whether you need cosy or water…"
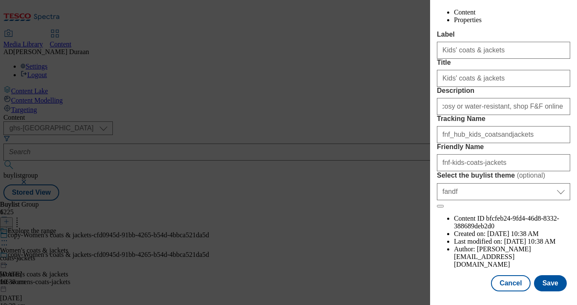
scroll to position [0, 0]
click at [503, 96] on form "Label Kids' coats & jackets Title Kids' coats & jackets Description Gear up for…" at bounding box center [503, 119] width 133 height 177
click at [553, 281] on button "Save" at bounding box center [550, 283] width 33 height 16
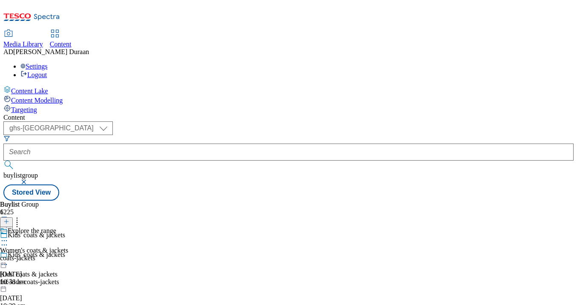
click at [68, 227] on div "Explore the range Women's coats & jackets coats-jackets 11 Sept 2025 10:38 am" at bounding box center [34, 256] width 68 height 59
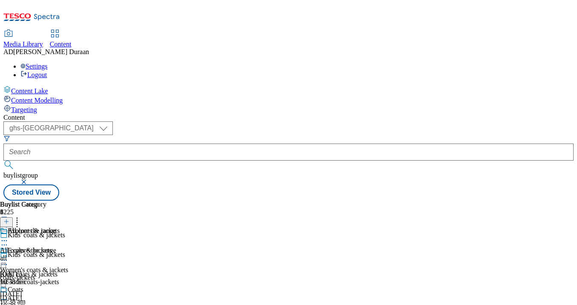
scroll to position [0, 21]
click at [9, 256] on icon at bounding box center [4, 260] width 9 height 9
click at [36, 275] on span "Edit" at bounding box center [31, 278] width 10 height 6
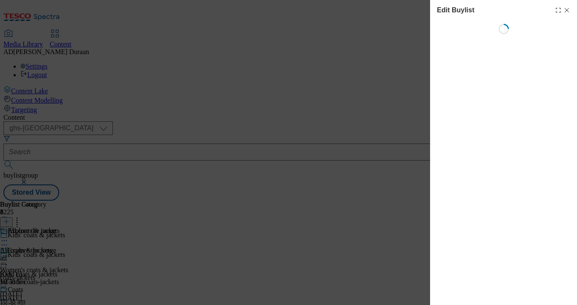
select select "seasonal"
select select "Banner"
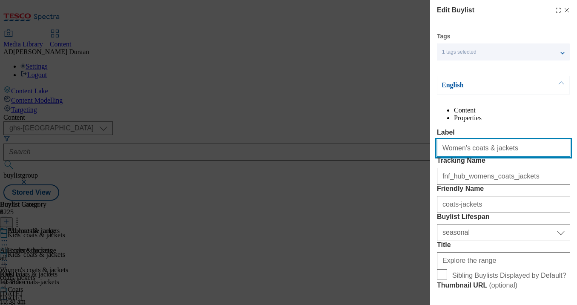
drag, startPoint x: 502, startPoint y: 166, endPoint x: 462, endPoint y: 169, distance: 40.1
click at [419, 164] on div "Edit Buylist Tags 1 tags selected buylist English Content Properties Label Wome…" at bounding box center [288, 152] width 577 height 305
paste input "Kids' coats & jackets"
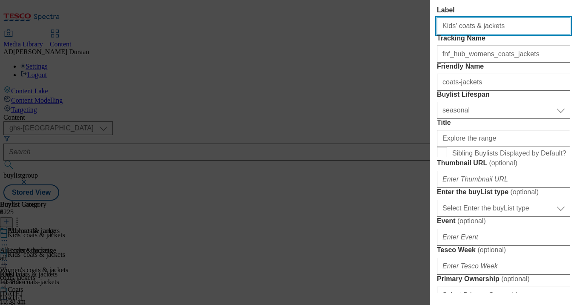
scroll to position [106, 0]
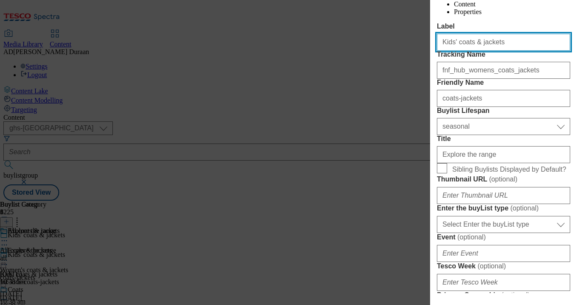
type input "Kids' coats & jackets"
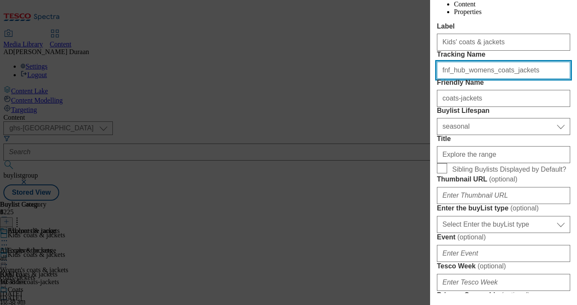
drag, startPoint x: 537, startPoint y: 103, endPoint x: 430, endPoint y: 103, distance: 107.3
click at [381, 95] on div "Edit Buylist Tags 1 tags selected buylist English Content Properties Label Kids…" at bounding box center [288, 152] width 577 height 305
paste input "kids_coatsand"
type input "fnf_hub_kids_coatsandjackets"
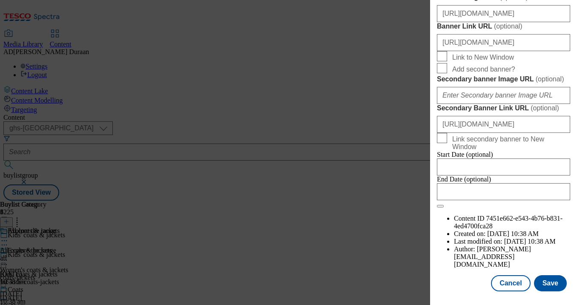
scroll to position [885, 0]
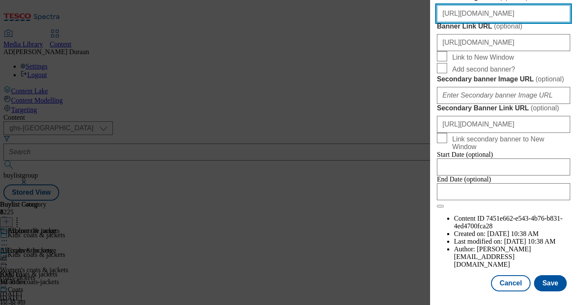
click at [497, 14] on input "https://digitalcontent.api.tesco.com/v2/media/ghs-mktg/1243ee72-7c6b-426d-824a-…" at bounding box center [503, 13] width 133 height 17
paste input "https://digitalcontent.api.tesco.com/v2/media/ghs-mktg/bc79d151-4d0d-48fa-8769-…"
type input "https://digitalcontent.api.tesco.com/v2/media/ghs-mktg/bc79d151-4d0d-48fa-8769-…"
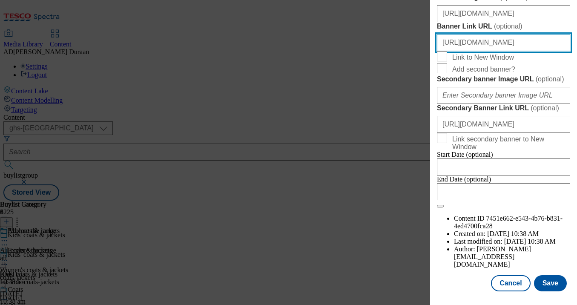
click at [531, 51] on input "https://www.tesco.com/shop/en-GB/landing/f-f?icid=fnf_hub_womens_coats_jackets" at bounding box center [503, 42] width 133 height 17
drag, startPoint x: 491, startPoint y: 54, endPoint x: 564, endPoint y: 55, distance: 73.7
click at [573, 55] on div "Edit Buylist Tags 1 tags selected buylist English Content Properties Label Kids…" at bounding box center [503, 146] width 147 height 293
paste input "kids_coatsand"
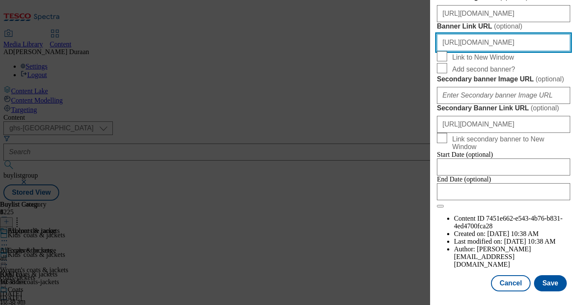
scroll to position [0, 75]
type input "https://www.tesco.com/shop/en-GB/landing/f-f?icid=fnf_hub_kids_coatsandjackets"
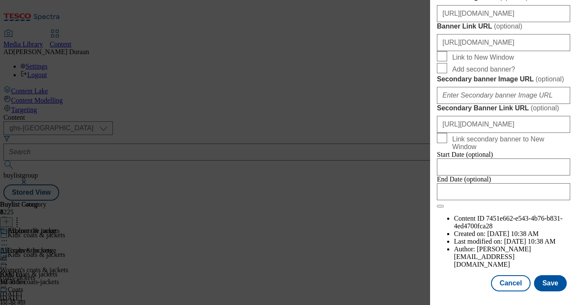
scroll to position [0, 0]
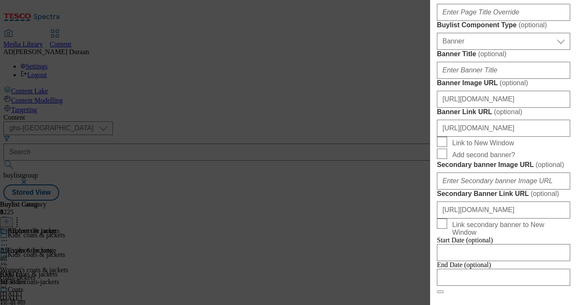
scroll to position [540, 0]
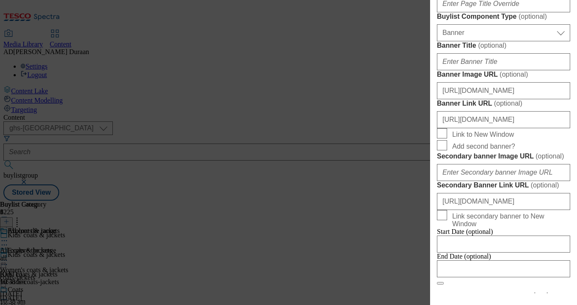
paste input "Gear up for autumn with kids' coats and jackets. Whether you need cosy or water…"
type input "Gear up for autumn with kids' coats and jackets. Whether you need cosy or water…"
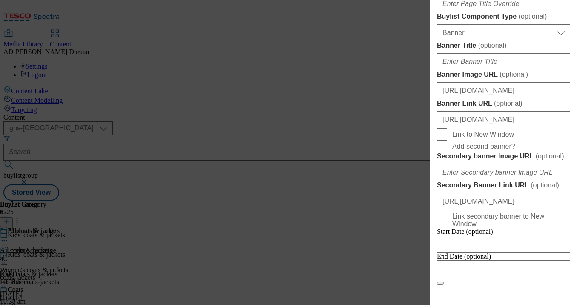
scroll to position [928, 0]
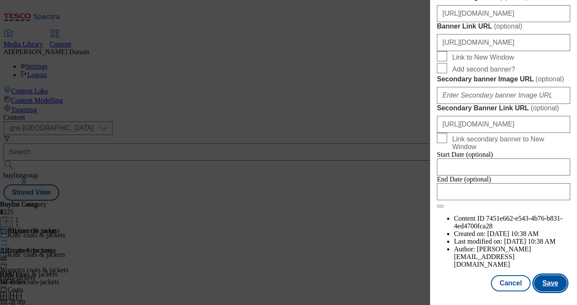
click at [550, 283] on button "Save" at bounding box center [550, 283] width 33 height 16
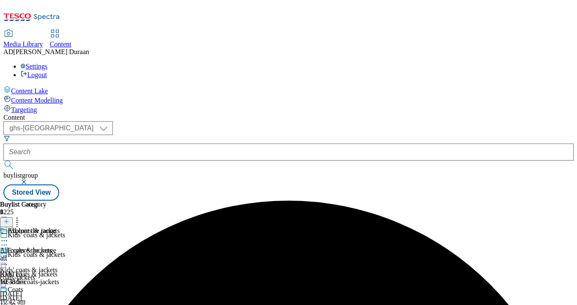
scroll to position [0, 21]
click at [60, 227] on div "All coats & jackets All coats & jackets all 11 Sept 2025 10:38 am" at bounding box center [30, 256] width 60 height 59
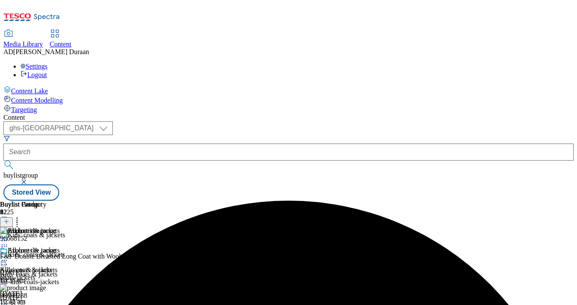
click at [9, 256] on icon at bounding box center [4, 260] width 9 height 9
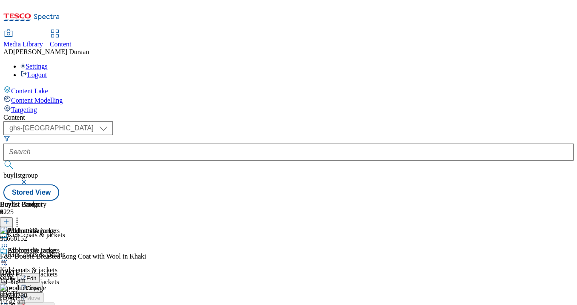
click at [21, 216] on icon at bounding box center [17, 220] width 9 height 9
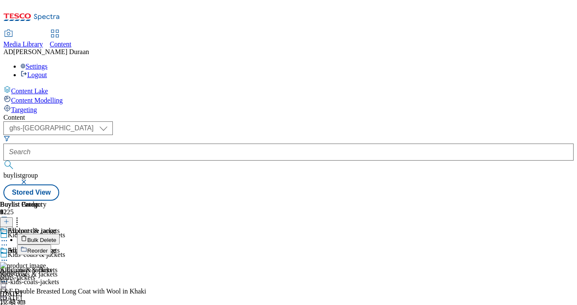
click at [56, 237] on span "Bulk Delete" at bounding box center [41, 240] width 29 height 6
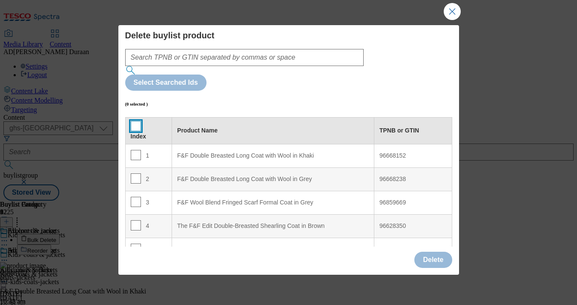
click at [137, 121] on input "Modal" at bounding box center [136, 126] width 10 height 10
checkbox input "true"
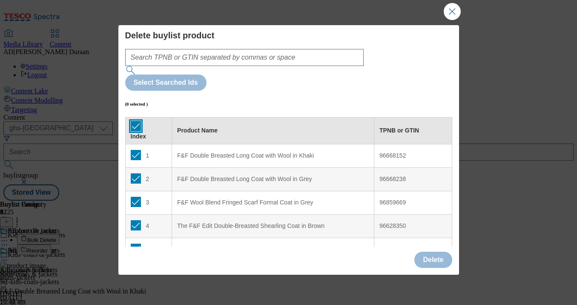
checkbox input "true"
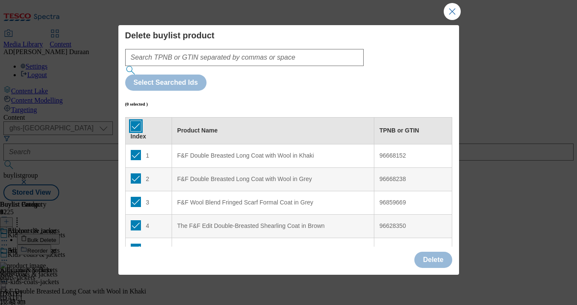
checkbox input "true"
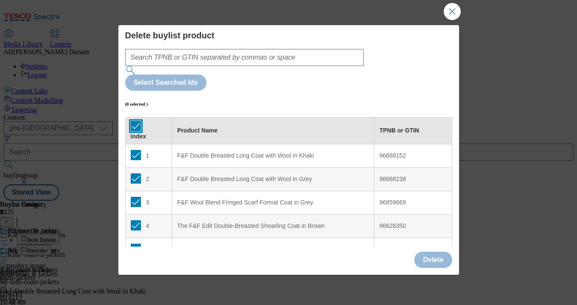
checkbox input "true"
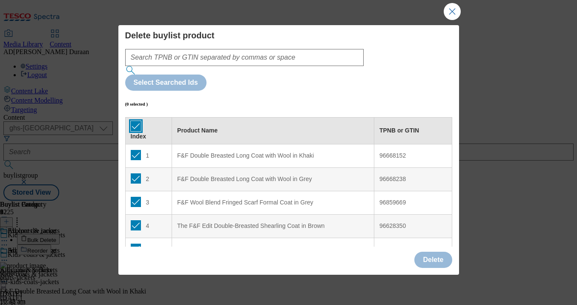
checkbox input "true"
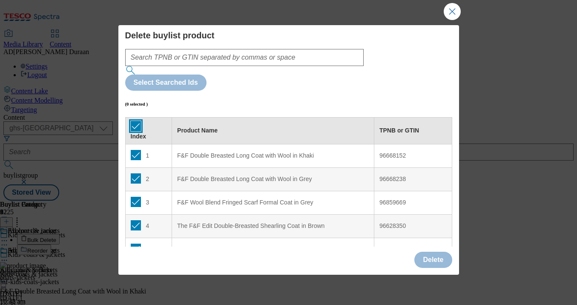
checkbox input "true"
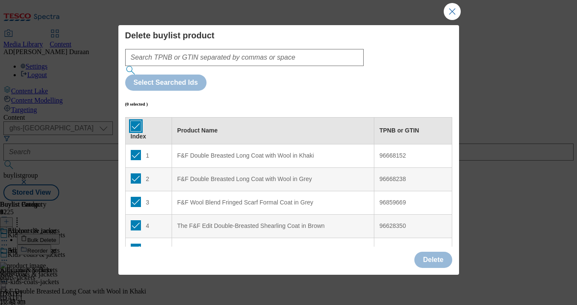
checkbox input "true"
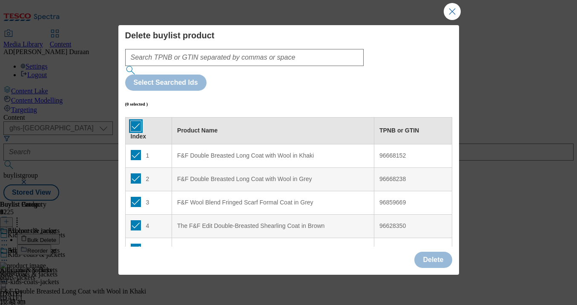
checkbox input "true"
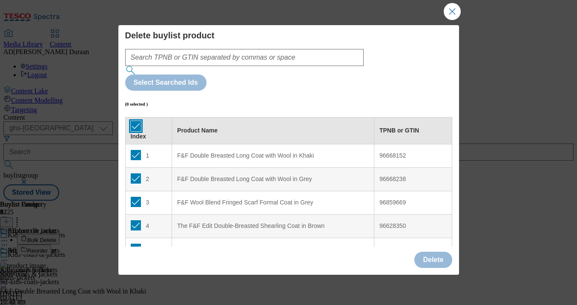
checkbox input "true"
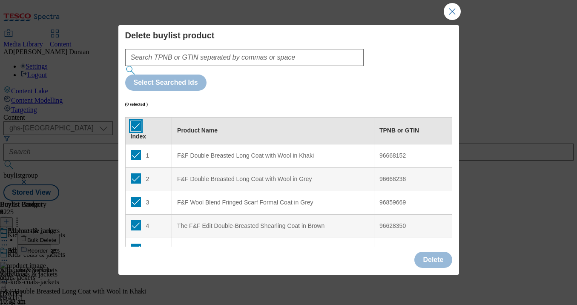
checkbox input "true"
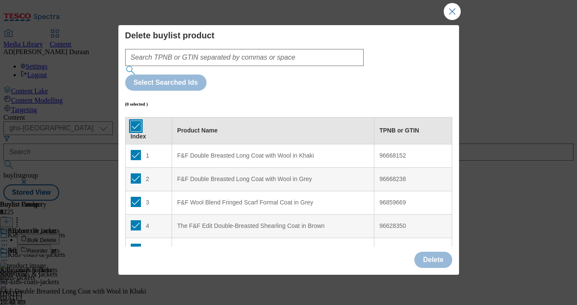
checkbox input "true"
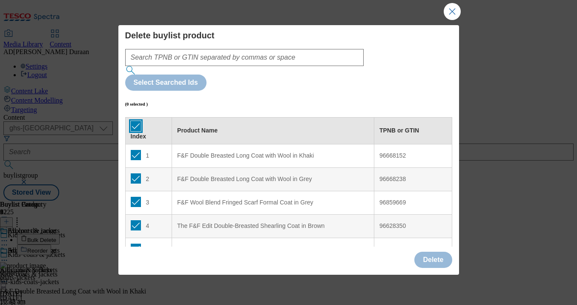
checkbox input "true"
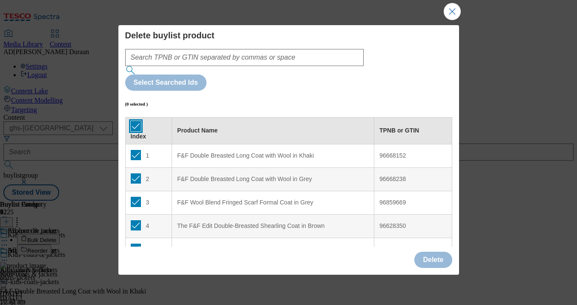
checkbox input "true"
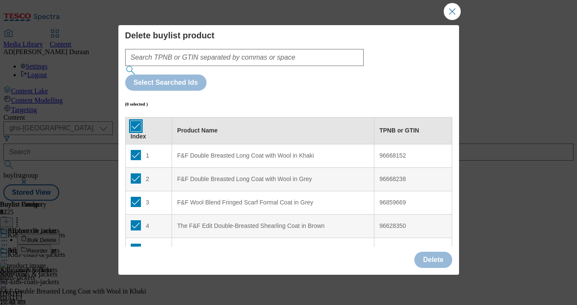
checkbox input "true"
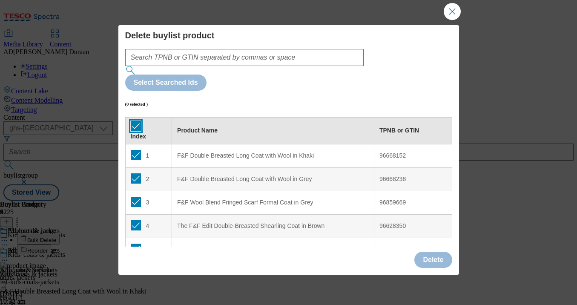
checkbox input "true"
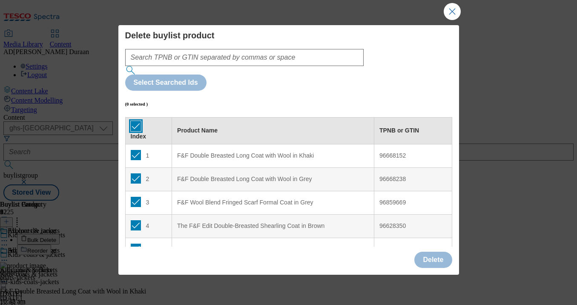
checkbox input "true"
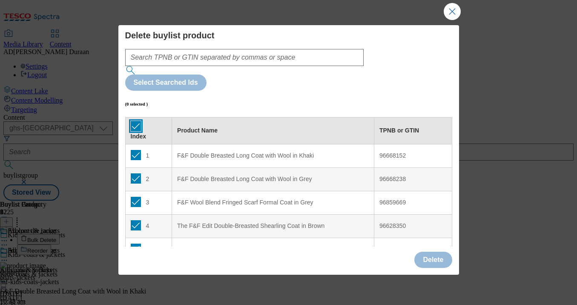
checkbox input "true"
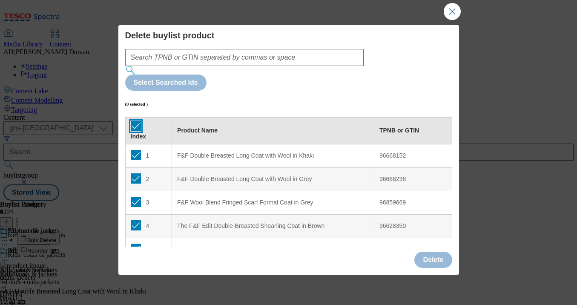
checkbox input "true"
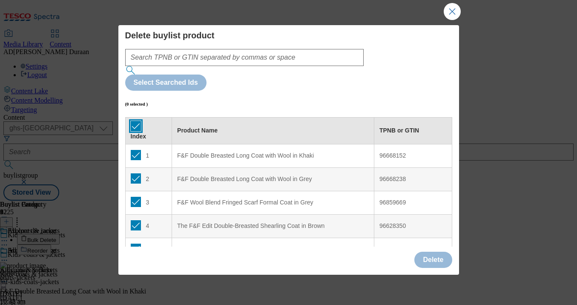
checkbox input "true"
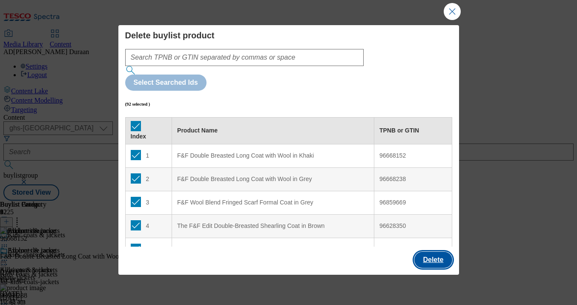
click at [436, 257] on button "Delete" at bounding box center [432, 260] width 37 height 16
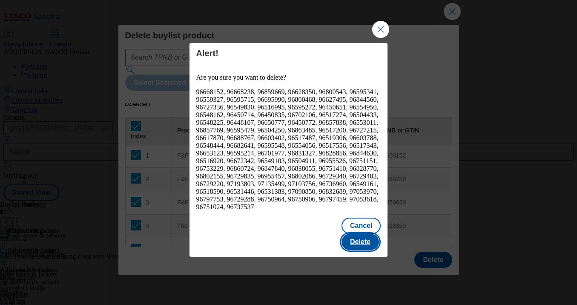
click at [367, 234] on button "Delete" at bounding box center [359, 242] width 37 height 16
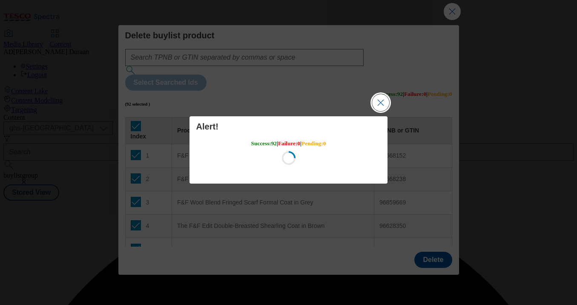
scroll to position [0, 0]
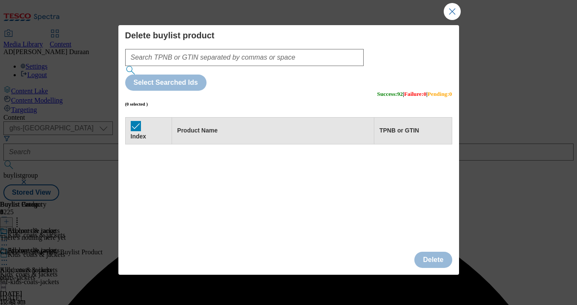
click at [448, 201] on div "Success - Content Deleted" at bounding box center [288, 201] width 570 height 0
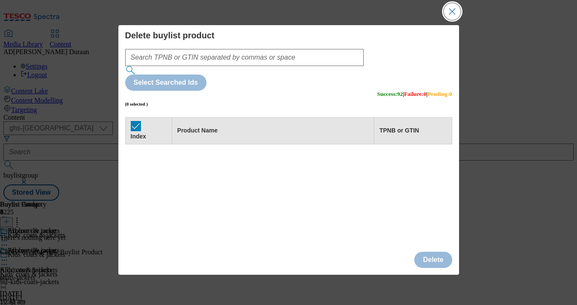
click at [454, 10] on button "Close Modal" at bounding box center [452, 11] width 17 height 17
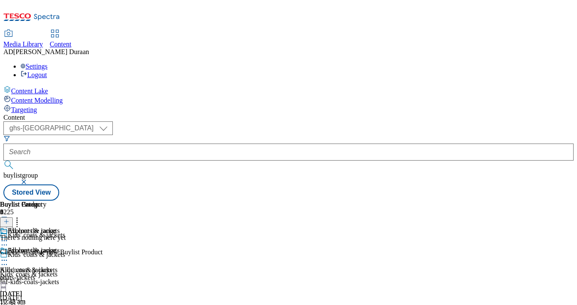
scroll to position [0, 179]
click at [9, 218] on icon at bounding box center [6, 221] width 6 height 6
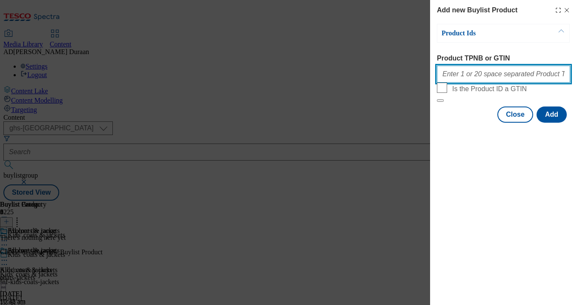
paste input "96888185 96475380 96503083 96423373 96474726 96423298 96553938 96478584 9647840…"
type input "96888185 96475380 96503083 96423373 96474726 96423298 96553938 96478584 9647840…"
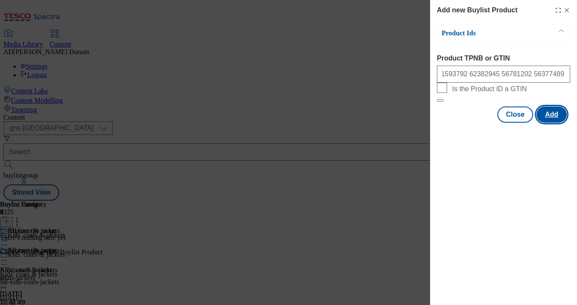
scroll to position [0, 0]
click at [558, 123] on button "Add" at bounding box center [551, 114] width 30 height 16
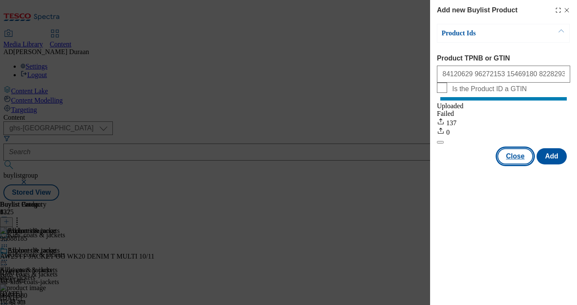
click at [519, 164] on button "Close" at bounding box center [515, 156] width 36 height 16
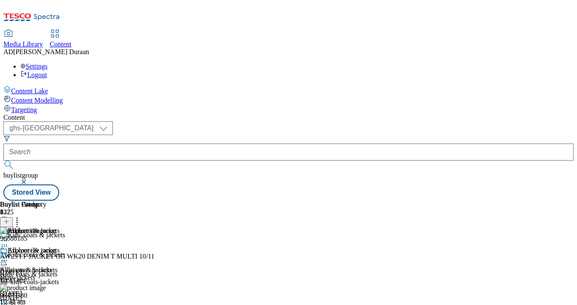
click at [21, 216] on icon at bounding box center [17, 220] width 9 height 9
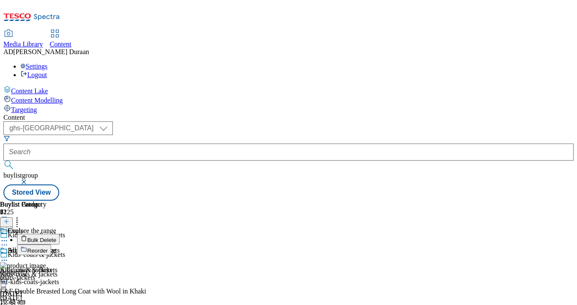
click at [60, 234] on button "Bulk Delete" at bounding box center [38, 239] width 43 height 11
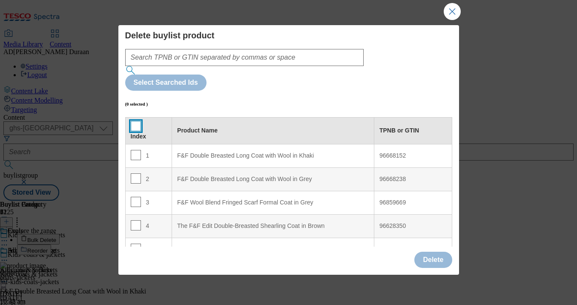
click at [135, 121] on input "Modal" at bounding box center [136, 126] width 10 height 10
checkbox input "true"
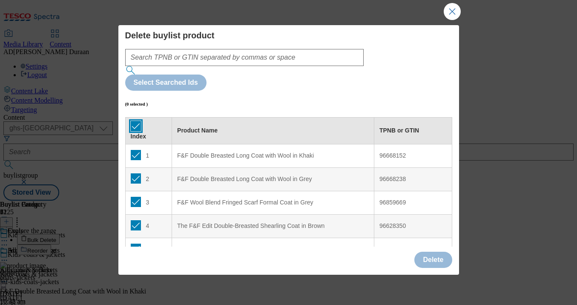
checkbox input "true"
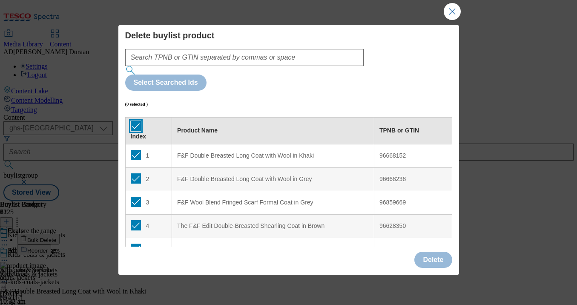
checkbox input "true"
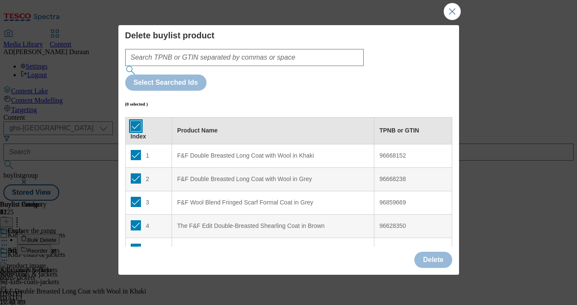
checkbox input "true"
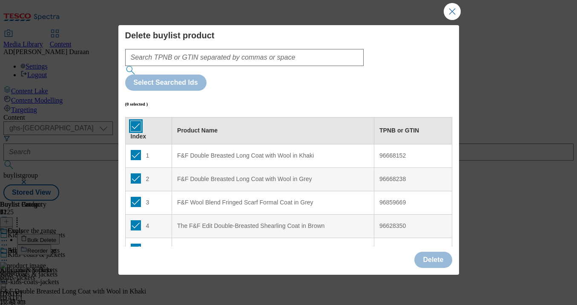
checkbox input "true"
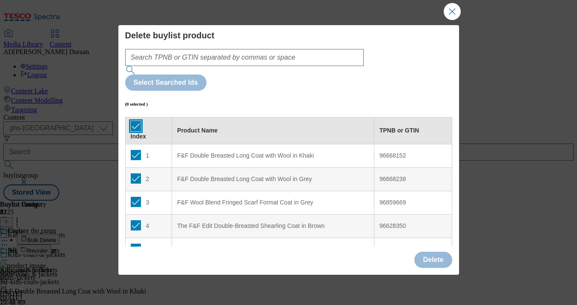
checkbox input "true"
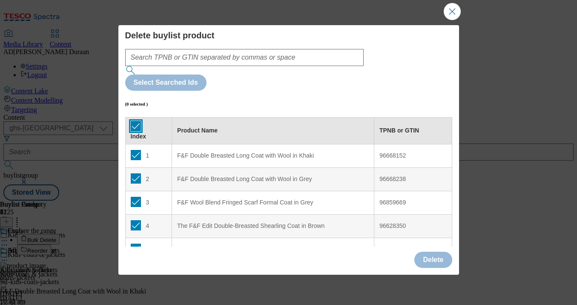
checkbox input "true"
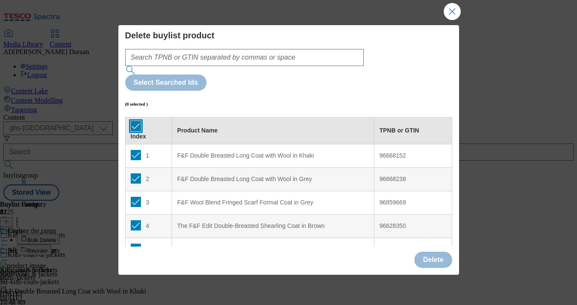
checkbox input "true"
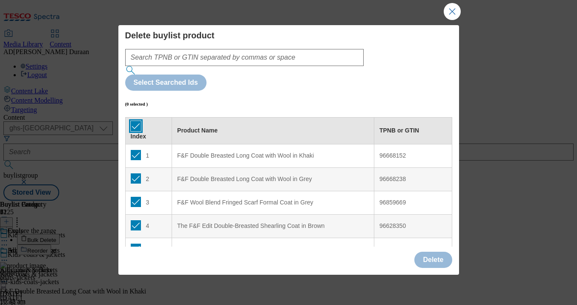
checkbox input "true"
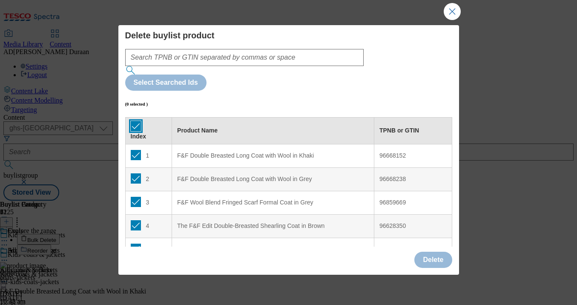
checkbox input "true"
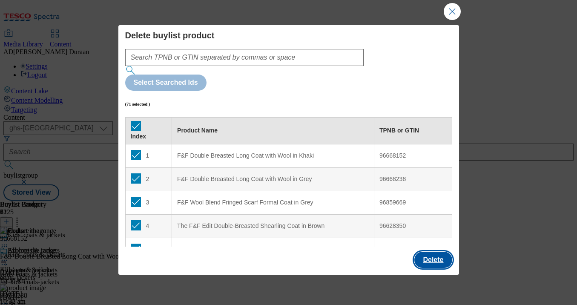
click at [440, 256] on button "Delete" at bounding box center [432, 260] width 37 height 16
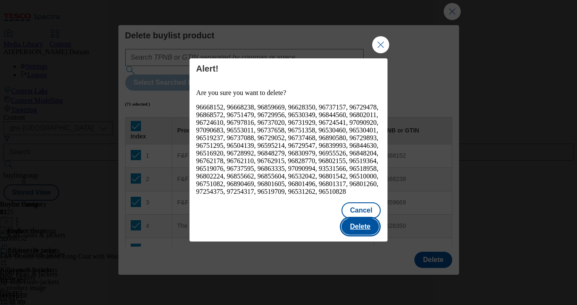
click at [366, 224] on button "Delete" at bounding box center [359, 226] width 37 height 16
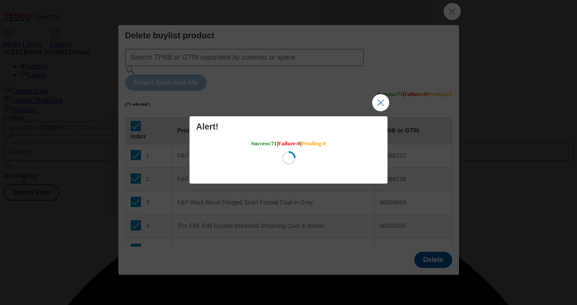
scroll to position [0, 0]
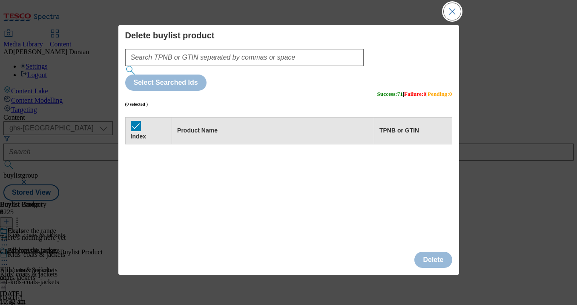
click at [451, 9] on button "Close Modal" at bounding box center [452, 11] width 17 height 17
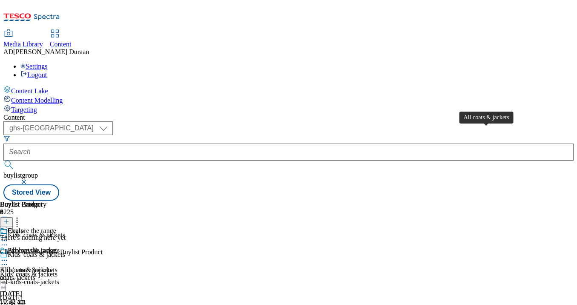
scroll to position [0, 179]
click at [9, 221] on line at bounding box center [6, 221] width 4 height 0
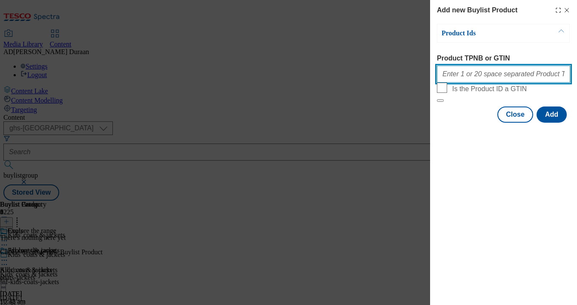
paste input "96475380 96503083 96474726 96478584 96475063 96650640 96480950 96461592 9656623…"
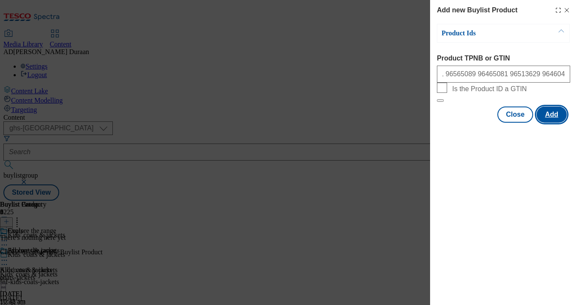
scroll to position [0, 0]
click at [551, 123] on button "Add" at bounding box center [551, 114] width 30 height 16
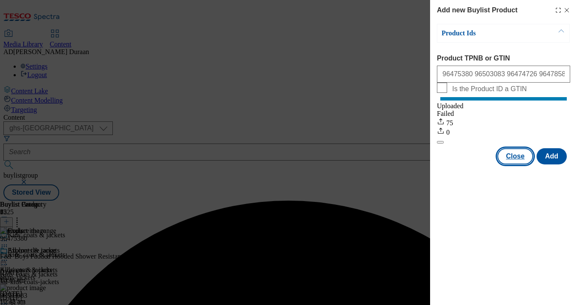
click at [514, 164] on button "Close" at bounding box center [515, 156] width 36 height 16
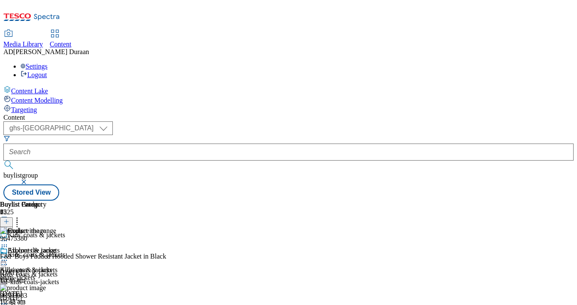
scroll to position [93, 0]
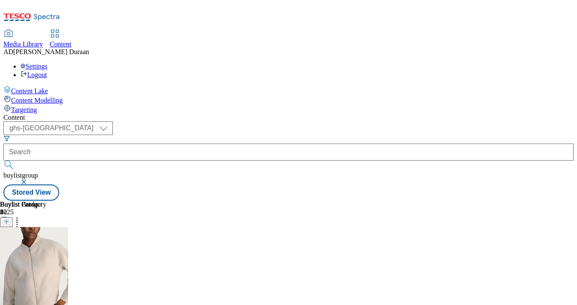
scroll to position [0, 179]
click at [21, 216] on icon at bounding box center [17, 220] width 9 height 9
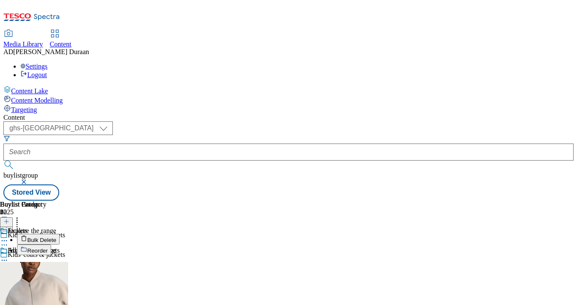
click at [56, 237] on span "Bulk Delete" at bounding box center [41, 240] width 29 height 6
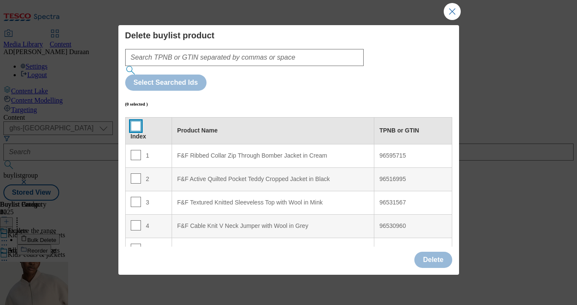
click at [132, 121] on input "Modal" at bounding box center [136, 126] width 10 height 10
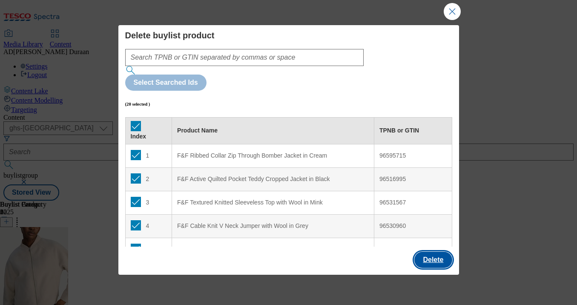
click at [437, 257] on button "Delete" at bounding box center [432, 260] width 37 height 16
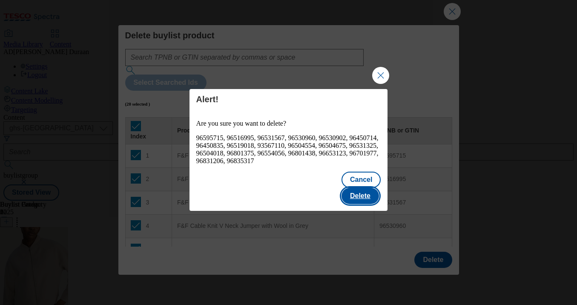
drag, startPoint x: 364, startPoint y: 189, endPoint x: 350, endPoint y: 188, distance: 13.7
click at [364, 189] on button "Delete" at bounding box center [359, 196] width 37 height 16
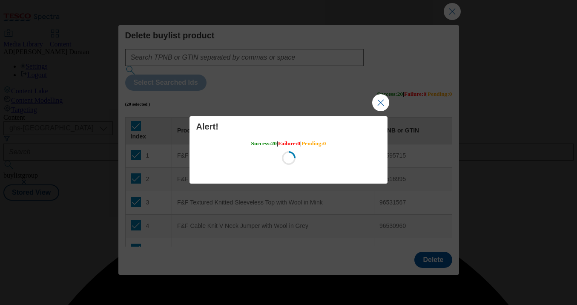
scroll to position [0, 0]
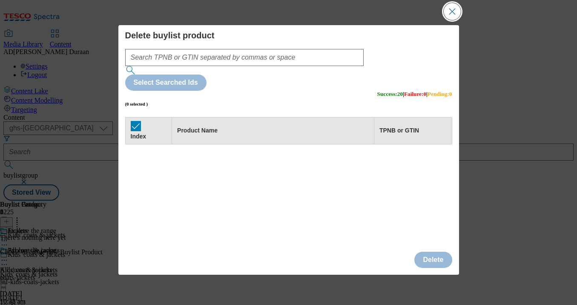
drag, startPoint x: 452, startPoint y: 12, endPoint x: 458, endPoint y: 40, distance: 28.4
click at [452, 12] on button "Close Modal" at bounding box center [452, 11] width 17 height 17
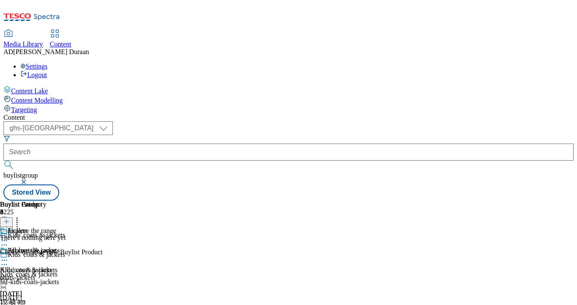
scroll to position [33, 0]
click at [9, 218] on icon at bounding box center [6, 221] width 6 height 6
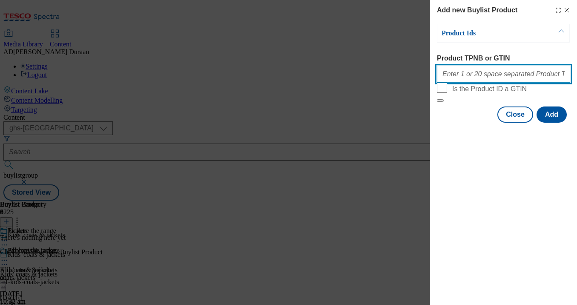
paste input "96888185 96423373 96423298 96553938 96478405 96517988 96506454 96504992 9647101…"
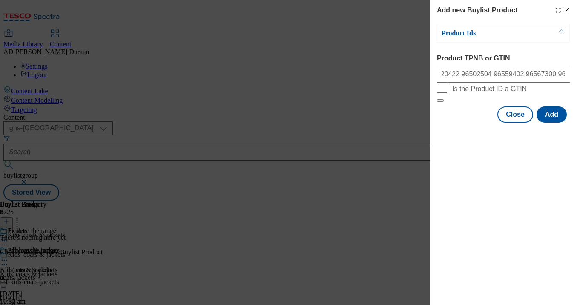
scroll to position [0, 0]
drag, startPoint x: 470, startPoint y: 156, endPoint x: 482, endPoint y: 167, distance: 16.3
click at [471, 157] on div "Add new Buylist Product Product Ids Product TPNB or GTIN 96888185 96423373 9642…" at bounding box center [503, 152] width 147 height 305
click at [555, 123] on button "Add" at bounding box center [551, 114] width 30 height 16
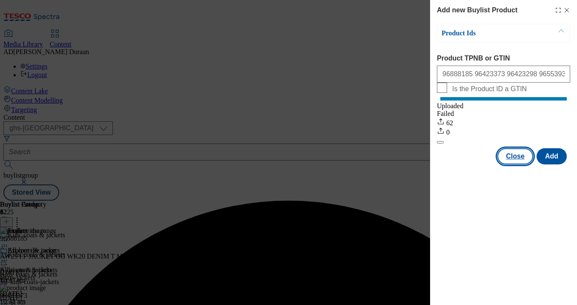
drag, startPoint x: 520, startPoint y: 166, endPoint x: 242, endPoint y: 2, distance: 323.3
click at [516, 163] on button "Close" at bounding box center [515, 156] width 36 height 16
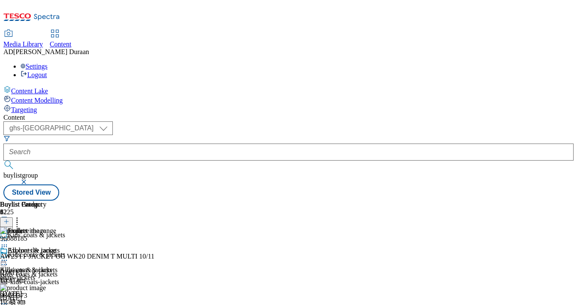
scroll to position [275, 0]
click at [9, 256] on icon at bounding box center [4, 260] width 9 height 9
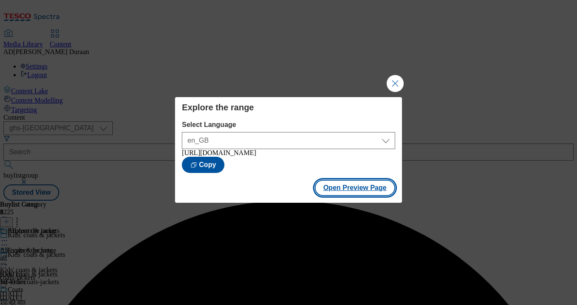
click at [335, 190] on button "Open Preview Page" at bounding box center [355, 188] width 80 height 16
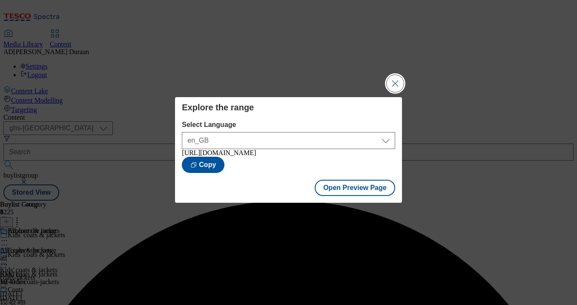
click at [396, 78] on button "Close Modal" at bounding box center [395, 83] width 17 height 17
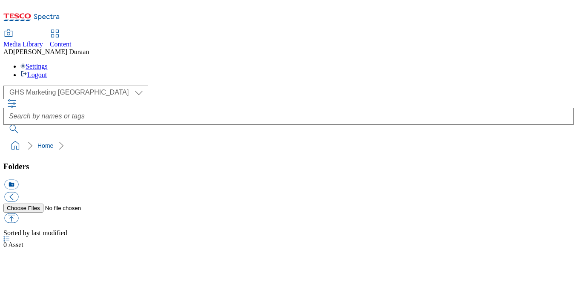
select select "flare-ghs-mktg"
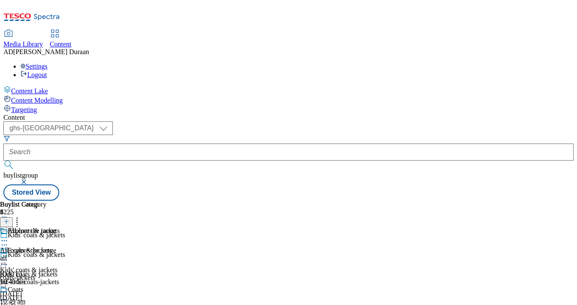
select select "ghs-[GEOGRAPHIC_DATA]"
click at [204, 143] on input "text" at bounding box center [288, 151] width 570 height 17
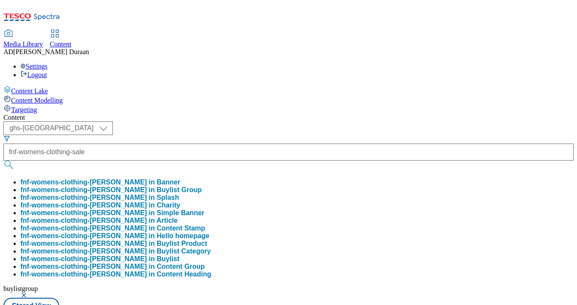
scroll to position [0, 7]
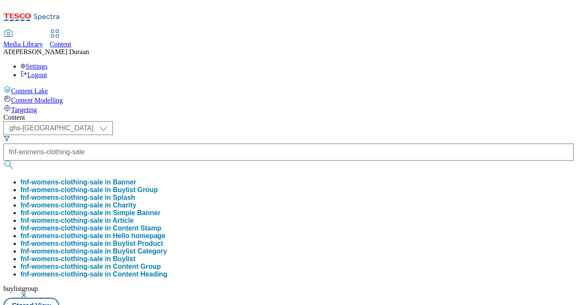
type input "fnf-womens-clothing-sale"
click at [3, 160] on button "submit" at bounding box center [9, 164] width 12 height 9
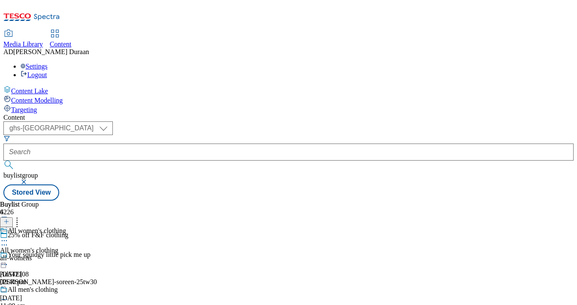
click at [66, 254] on div "all-womens" at bounding box center [33, 258] width 66 height 8
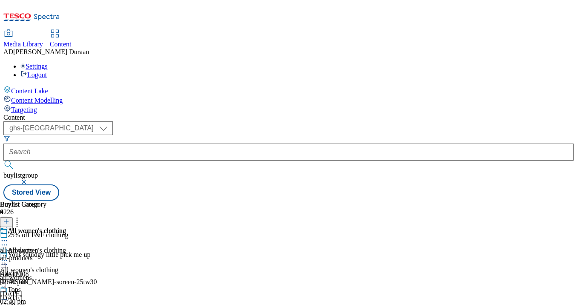
click at [9, 241] on icon at bounding box center [4, 245] width 9 height 9
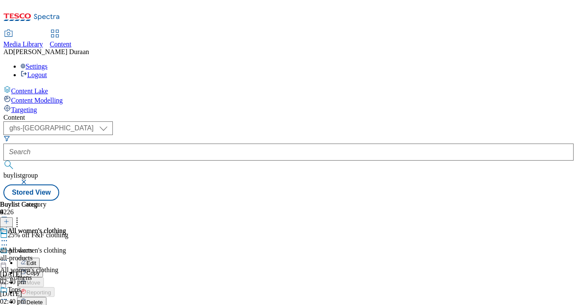
click at [40, 258] on button "Edit" at bounding box center [28, 263] width 23 height 10
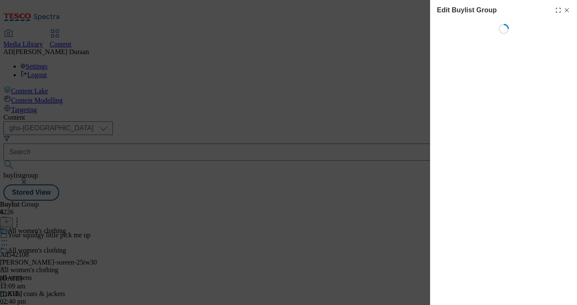
select select "fandf"
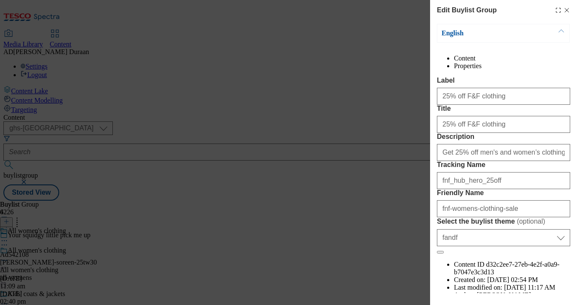
click at [567, 10] on icon "Modal" at bounding box center [566, 10] width 7 height 7
select select "fandf"
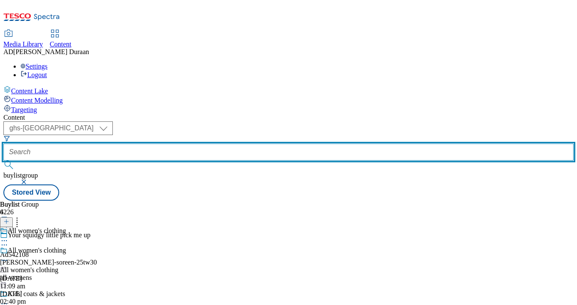
click at [195, 143] on input "text" at bounding box center [288, 151] width 570 height 17
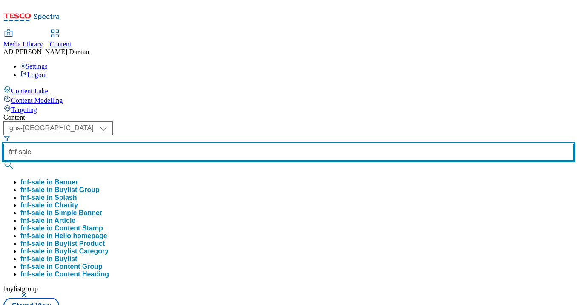
type input "fnf-sale"
click at [3, 160] on button "submit" at bounding box center [9, 164] width 12 height 9
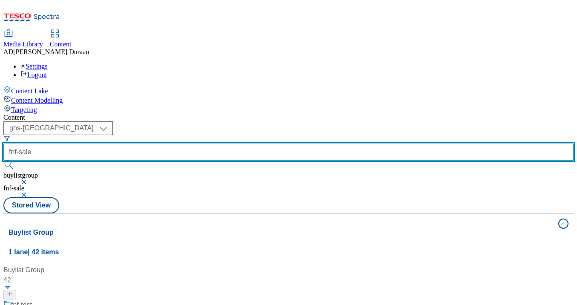
scroll to position [175, 0]
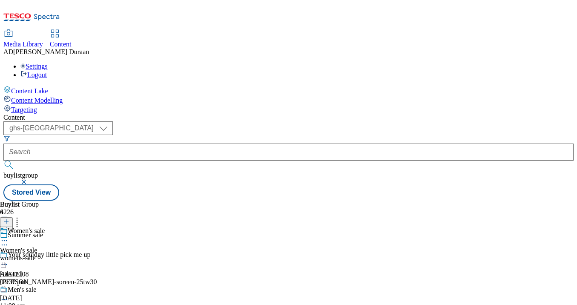
click at [9, 236] on icon at bounding box center [4, 240] width 9 height 9
click at [29, 179] on button "button" at bounding box center [24, 181] width 9 height 5
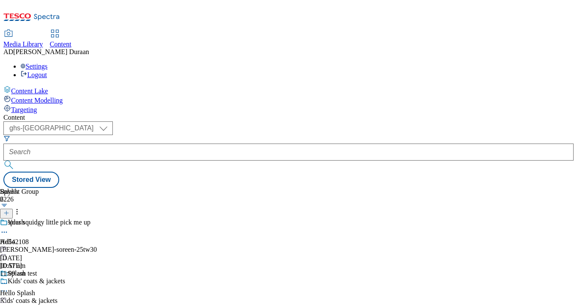
click at [9, 210] on icon at bounding box center [6, 213] width 6 height 6
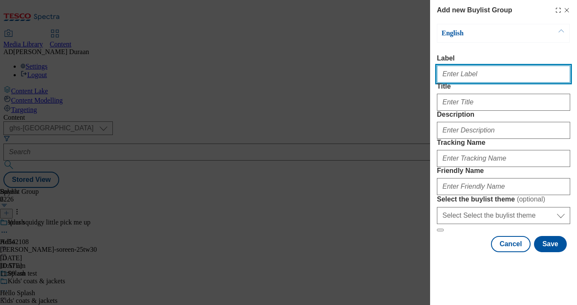
paste input "Men's new season"
type input "Men's new season"
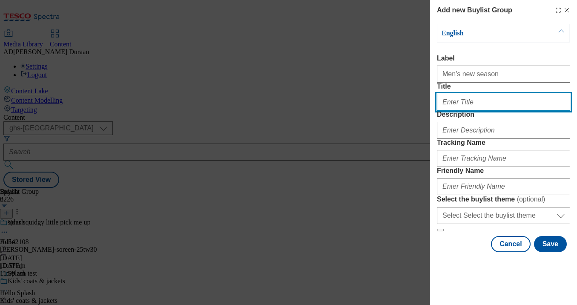
paste input "Men's new season"
drag, startPoint x: 492, startPoint y: 121, endPoint x: 428, endPoint y: 117, distance: 63.6
click at [425, 117] on div "Add new Buylist Group English Label Men's new season Title Men's new season Des…" at bounding box center [288, 152] width 577 height 305
type input "Men's new season"
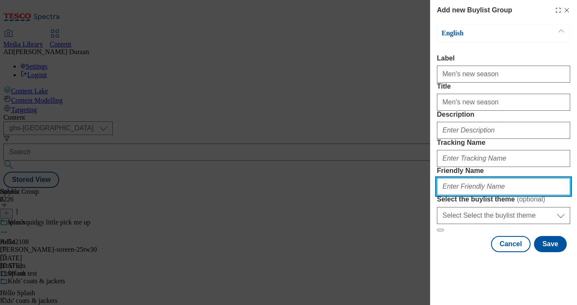
paste input "Men's new season"
click at [441, 195] on input "Men's new season" at bounding box center [503, 186] width 133 height 17
drag, startPoint x: 464, startPoint y: 205, endPoint x: 467, endPoint y: 196, distance: 9.3
click at [464, 195] on input "fnf-men-new-season" at bounding box center [503, 186] width 133 height 17
type input "fnf-new-season-men"
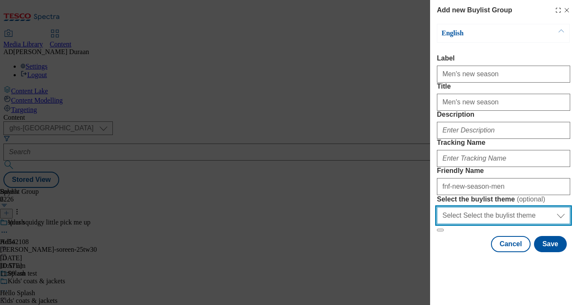
click at [460, 224] on select "Select Select the buylist theme default fandf" at bounding box center [503, 215] width 133 height 17
select select "fandf"
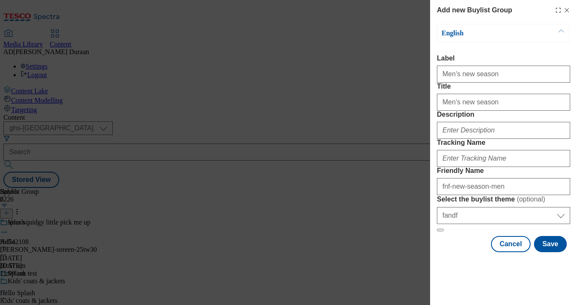
click at [452, 252] on div "Cancel Save" at bounding box center [503, 244] width 133 height 16
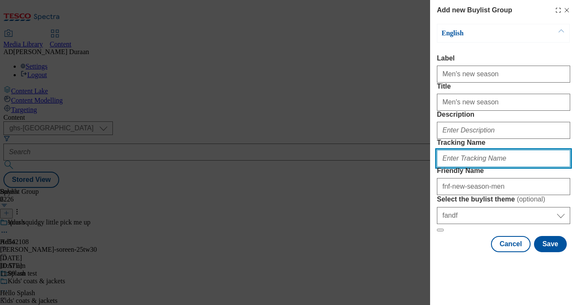
paste input "fnf_hub_mens_newseason"
type input "fnf_hub_mens_newseason"
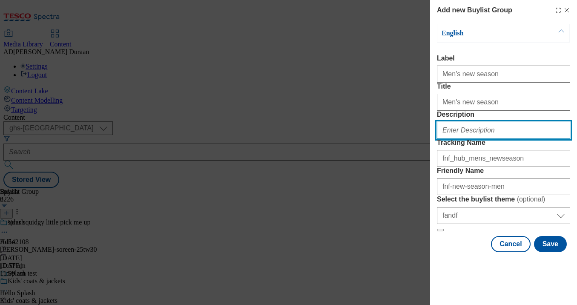
paste input "Discover the latest men’s fashion, from lightweight layers to stylish looks per…"
type input "Discover the latest men’s fashion, from lightweight layers to stylish looks per…"
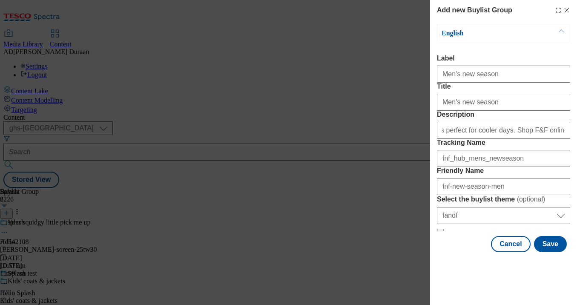
scroll to position [0, 0]
click at [512, 97] on form "Label Men's new season Title Men's new season Description Discover the latest m…" at bounding box center [503, 142] width 133 height 177
click at [557, 252] on button "Save" at bounding box center [550, 244] width 33 height 16
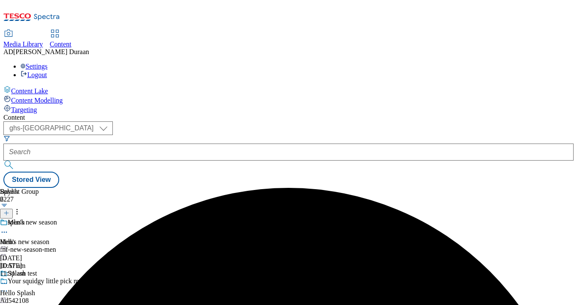
click at [172, 246] on div "fnf-new-season-men" at bounding box center [101, 250] width 203 height 8
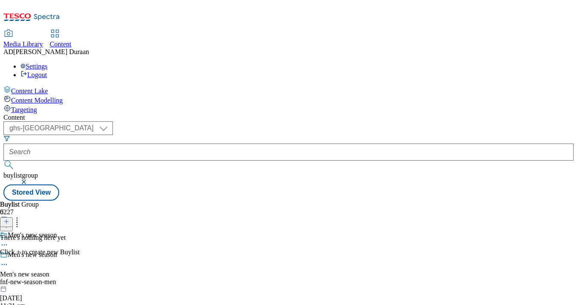
click at [9, 218] on icon at bounding box center [6, 221] width 6 height 6
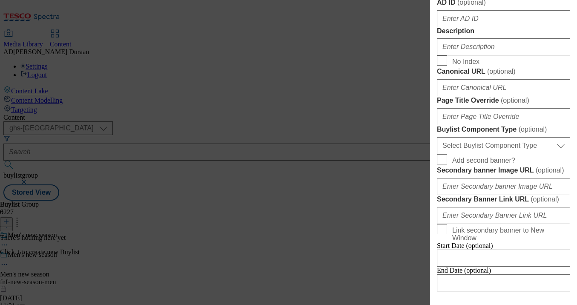
scroll to position [379, 0]
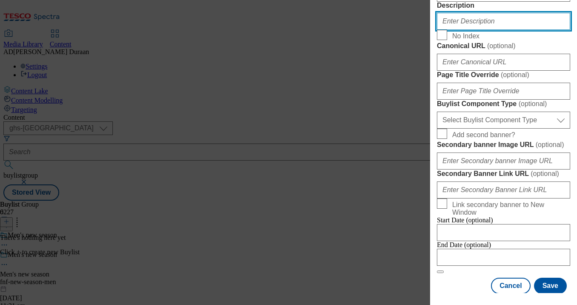
paste input "Discover the latest men’s fashion, from lightweight layers to stylish looks per…"
type input "Discover the latest men’s fashion, from lightweight layers to stylish looks per…"
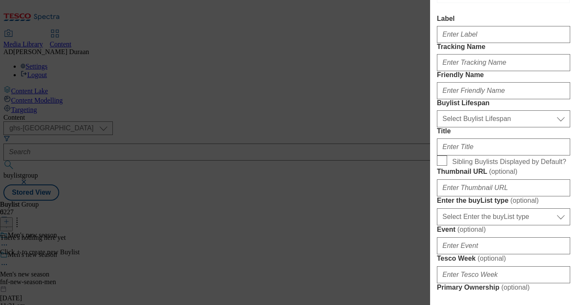
scroll to position [0, 0]
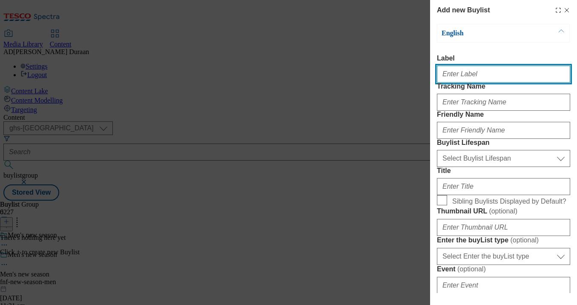
paste input "Men's new season"
drag, startPoint x: 487, startPoint y: 74, endPoint x: 433, endPoint y: 75, distance: 54.5
click at [416, 72] on div "Add new Buylist English Label Men's new season Tracking Name Friendly Name Buyl…" at bounding box center [288, 152] width 577 height 305
type input "Men's new season"
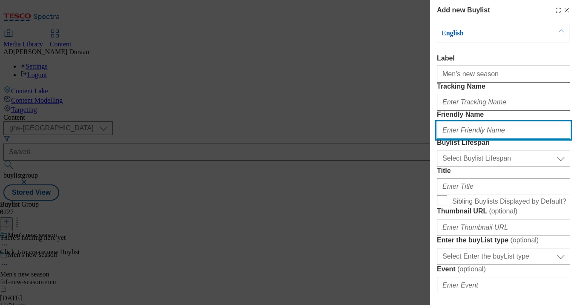
paste input "Men's new season"
type input "Men's new season"
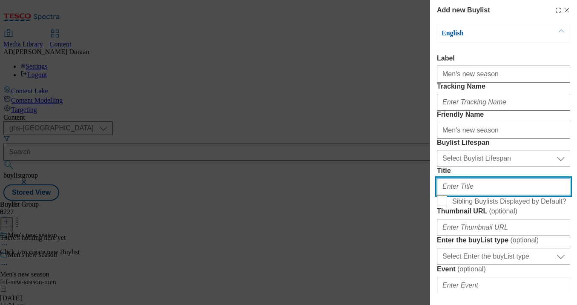
click at [450, 195] on input "Title" at bounding box center [503, 186] width 133 height 17
click at [490, 195] on input "Explore the range" at bounding box center [503, 186] width 133 height 17
type input "Explore the range"
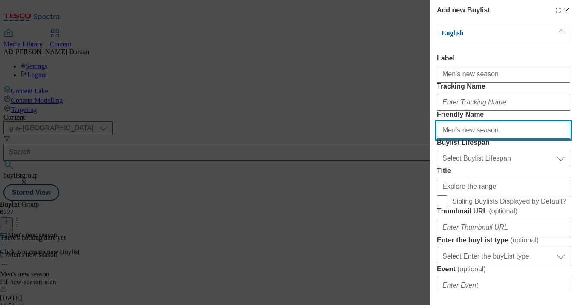
click at [441, 139] on input "Men's new season" at bounding box center [503, 130] width 133 height 17
type input "mens-new"
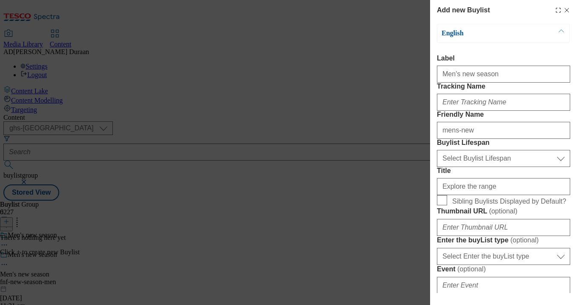
drag, startPoint x: 542, startPoint y: 90, endPoint x: 291, endPoint y: 37, distance: 255.8
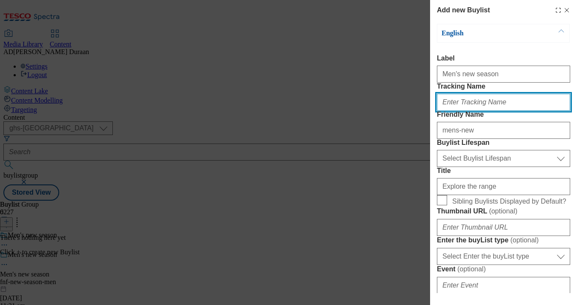
paste input "fnf_hub_mens_newseason"
type input "fnf_hub_mens_newseason"
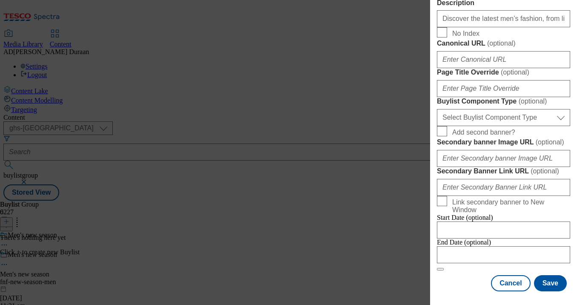
scroll to position [571, 0]
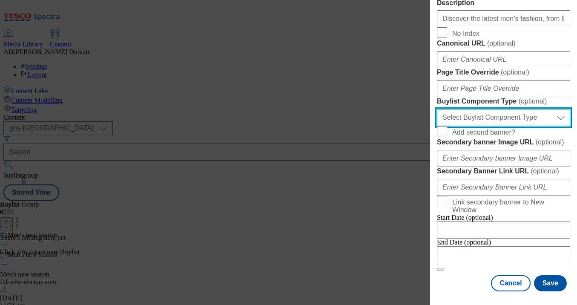
click at [476, 126] on select "Select Buylist Component Type Banner Competition Header Meal" at bounding box center [503, 117] width 133 height 17
select select "Banner"
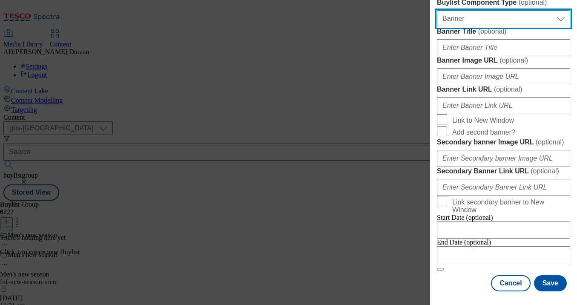
scroll to position [695, 0]
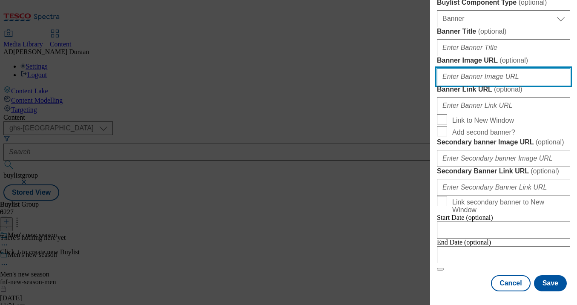
paste input "[URL][DOMAIN_NAME]"
type input "[URL][DOMAIN_NAME]"
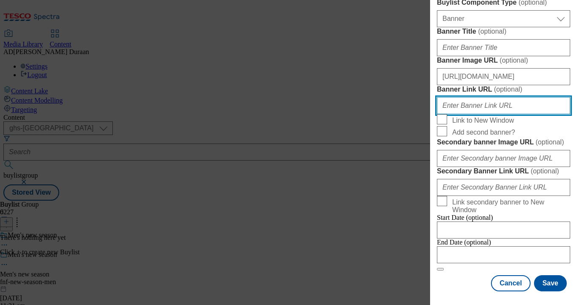
paste input "[URL][DOMAIN_NAME]"
click at [496, 114] on input "[URL][DOMAIN_NAME]" at bounding box center [503, 105] width 133 height 17
click at [567, 114] on input "[URL][DOMAIN_NAME]" at bounding box center [503, 105] width 133 height 17
paste input "fnf_hub_mens_newseason"
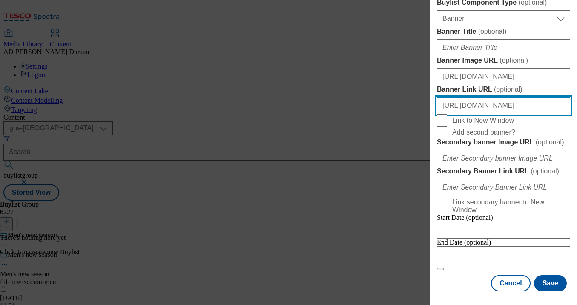
scroll to position [0, 66]
type input "[URL][DOMAIN_NAME]"
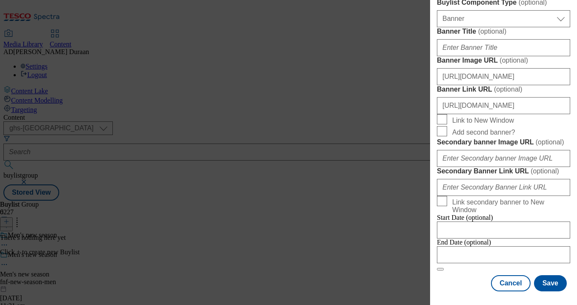
scroll to position [0, 0]
click at [556, 283] on button "Save" at bounding box center [550, 283] width 33 height 16
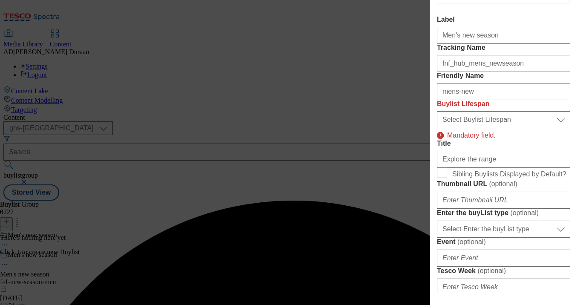
scroll to position [42, 0]
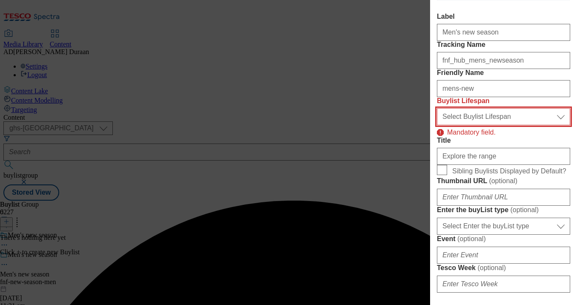
click at [511, 125] on select "Select Buylist Lifespan evergreen seasonal tactical" at bounding box center [503, 116] width 133 height 17
select select "seasonal"
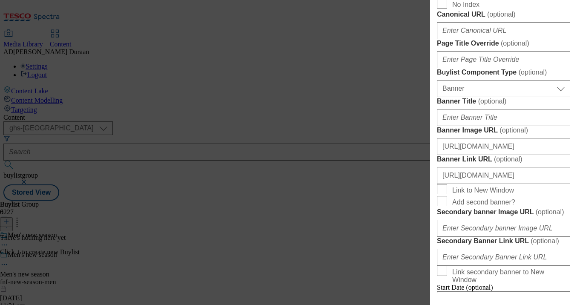
scroll to position [838, 0]
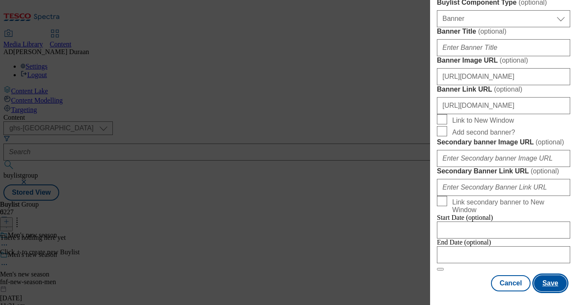
click at [555, 283] on button "Save" at bounding box center [550, 283] width 33 height 16
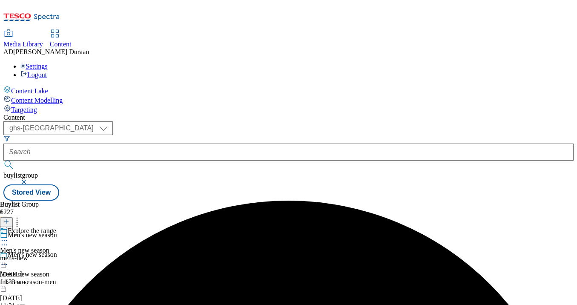
click at [56, 254] on div "mens-new" at bounding box center [28, 258] width 56 height 8
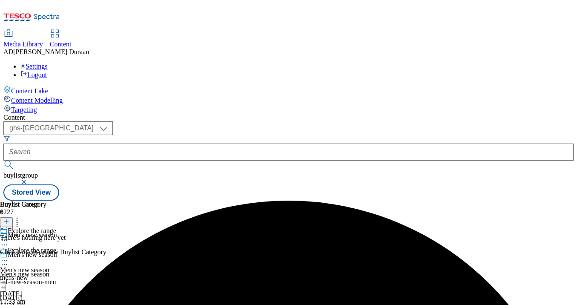
scroll to position [0, 21]
click at [6, 219] on line at bounding box center [6, 221] width 0 height 4
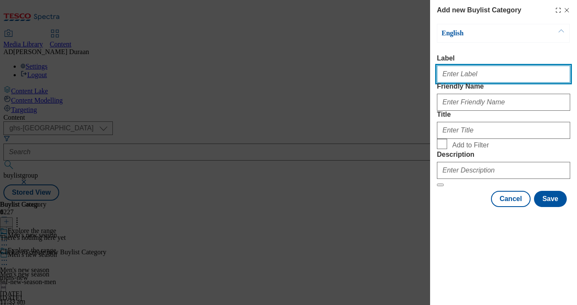
click at [452, 81] on input "Label" at bounding box center [503, 74] width 133 height 17
type input "All products"
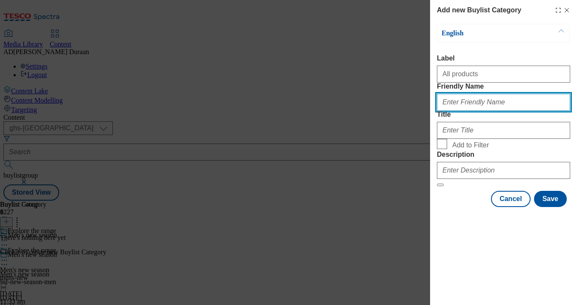
click at [442, 111] on input "Friendly Name" at bounding box center [503, 102] width 133 height 17
type input "all-products"
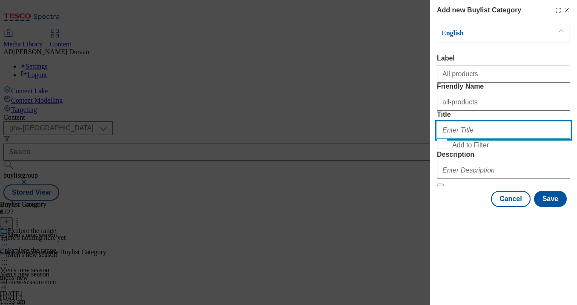
click at [452, 139] on input "Title" at bounding box center [503, 130] width 133 height 17
type input "All products"
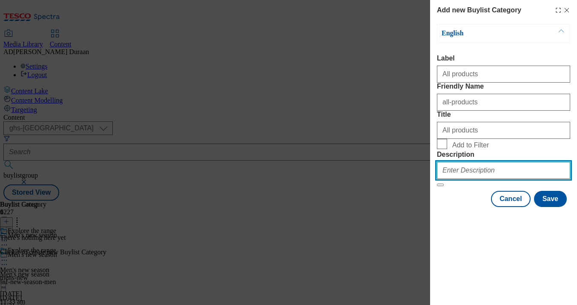
paste input "Discover the latest men’s fashion, from lightweight layers to stylish looks per…"
type input "Discover the latest men’s fashion, from lightweight layers to stylish looks per…"
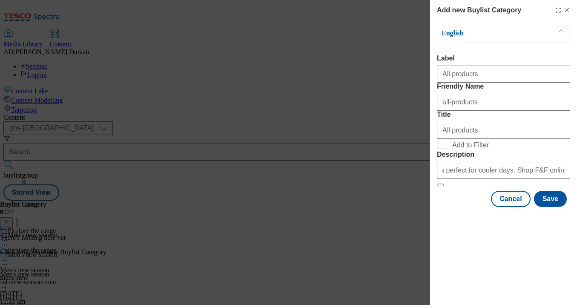
drag, startPoint x: 454, startPoint y: 261, endPoint x: 476, endPoint y: 267, distance: 22.0
click at [456, 207] on div "Cancel Save" at bounding box center [503, 199] width 133 height 16
click at [550, 207] on button "Save" at bounding box center [550, 199] width 33 height 16
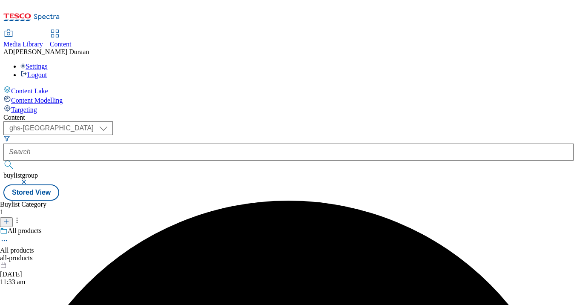
click at [46, 254] on div "all-products" at bounding box center [23, 258] width 46 height 8
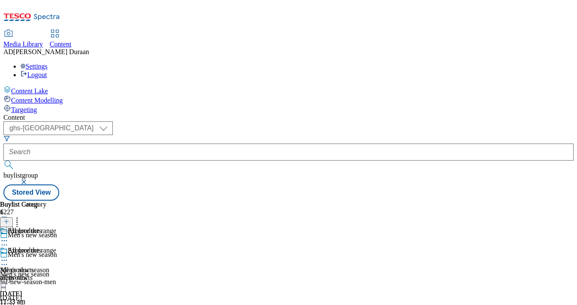
scroll to position [0, 21]
click at [46, 274] on div "all-products" at bounding box center [23, 278] width 46 height 8
click at [9, 218] on icon at bounding box center [6, 221] width 6 height 6
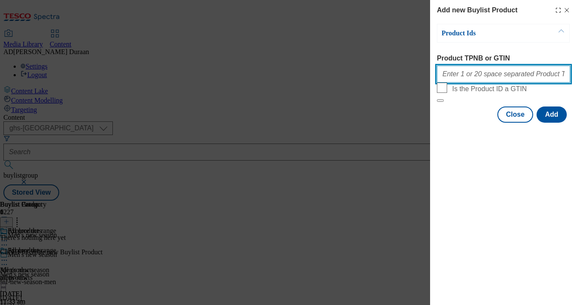
paste input "96685230 96652314 96526165 96648775 96851764 96559327 96516315 96520701 9651652…"
type input "96685230 96652314 96526165 96648775 96851764 96559327 96516315 96520701 9651652…"
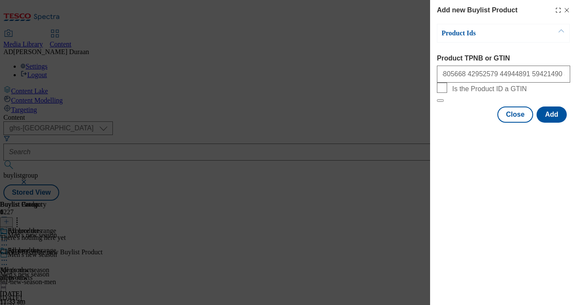
scroll to position [0, 0]
drag, startPoint x: 470, startPoint y: 190, endPoint x: 482, endPoint y: 189, distance: 12.4
click at [470, 190] on div "Add new Buylist Product Product Ids Product TPNB or GTIN Is the Product ID a GT…" at bounding box center [503, 152] width 147 height 305
click at [553, 123] on button "Add" at bounding box center [551, 114] width 30 height 16
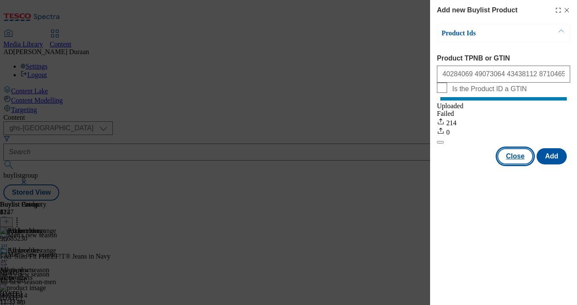
click at [520, 164] on button "Close" at bounding box center [515, 156] width 36 height 16
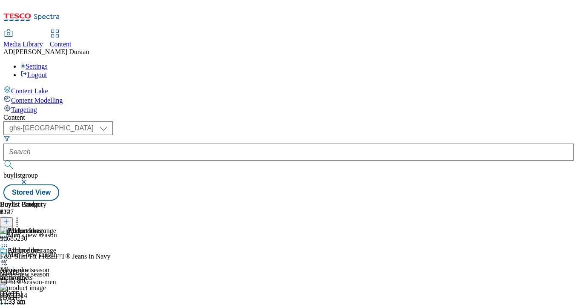
click at [9, 256] on icon at bounding box center [4, 260] width 9 height 9
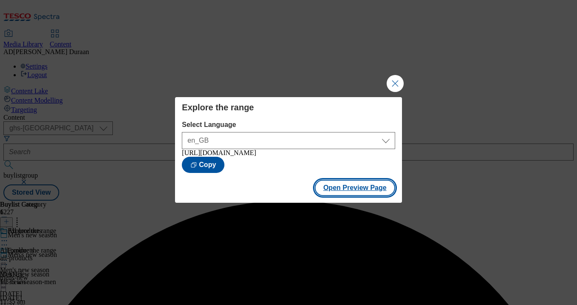
click at [357, 192] on button "Open Preview Page" at bounding box center [355, 188] width 80 height 16
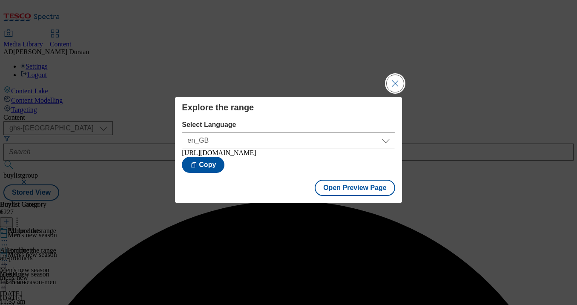
drag, startPoint x: 395, startPoint y: 76, endPoint x: 306, endPoint y: 48, distance: 93.7
click at [395, 76] on button "Close Modal" at bounding box center [395, 83] width 17 height 17
